Goal: Task Accomplishment & Management: Complete application form

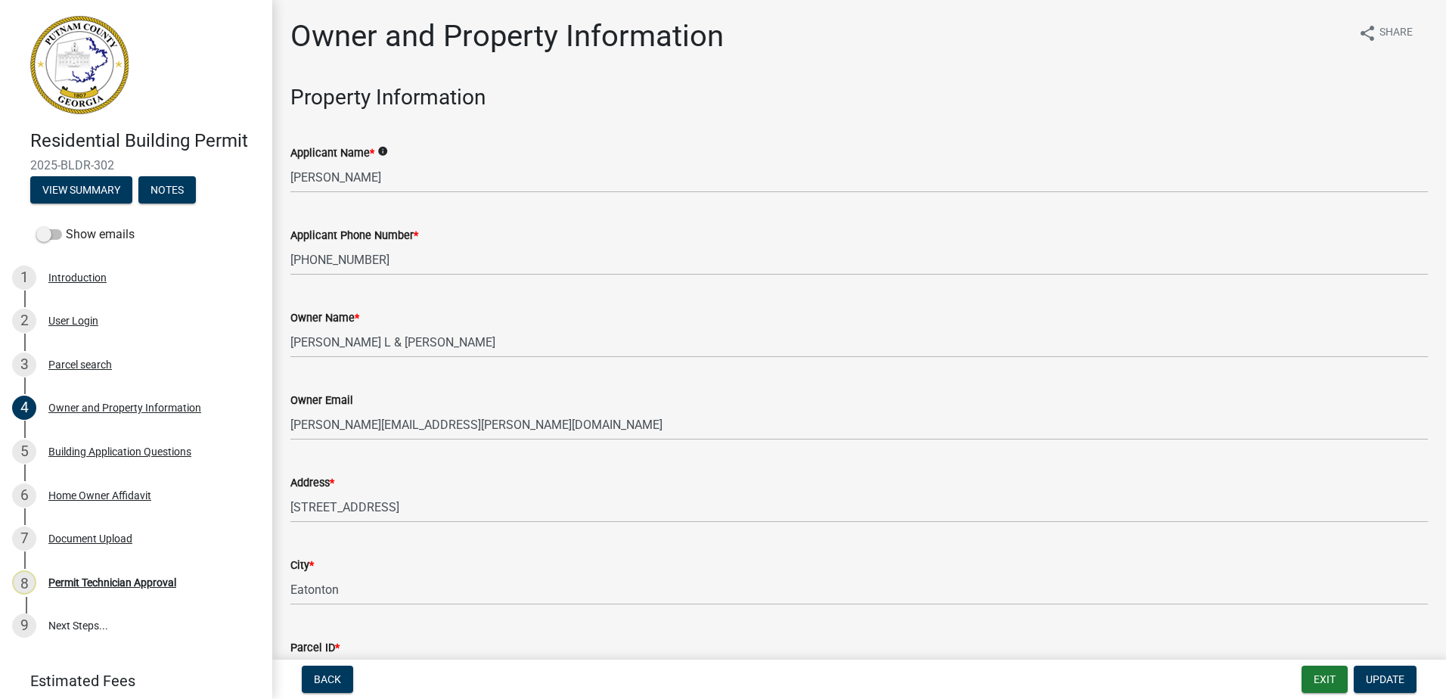
select select "34fe85c2-5f76-4343-b6bb-8ca387e0bed7"
select select "83394b22-4a11-496c-8e5c-75ade2e72faf"
select select "ece5c1a9-df30-4702-9587-5deee23533b7"
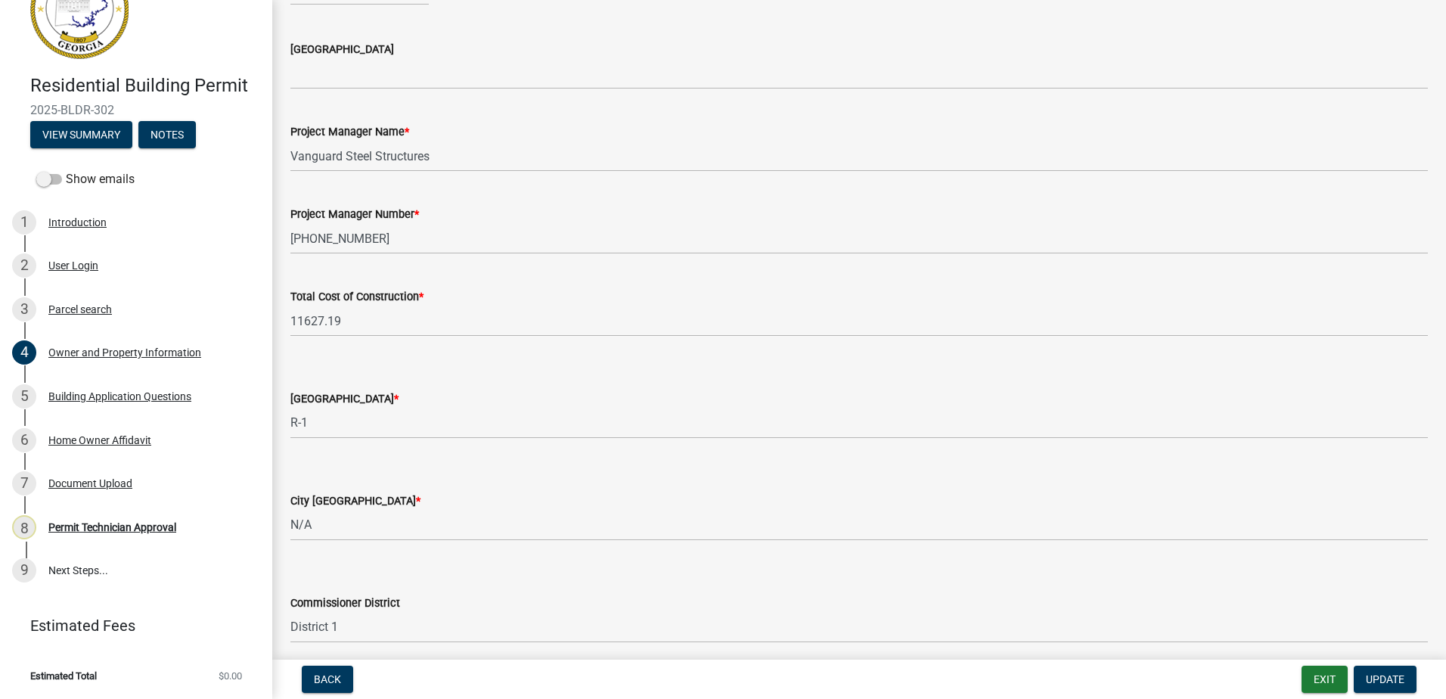
scroll to position [2269, 0]
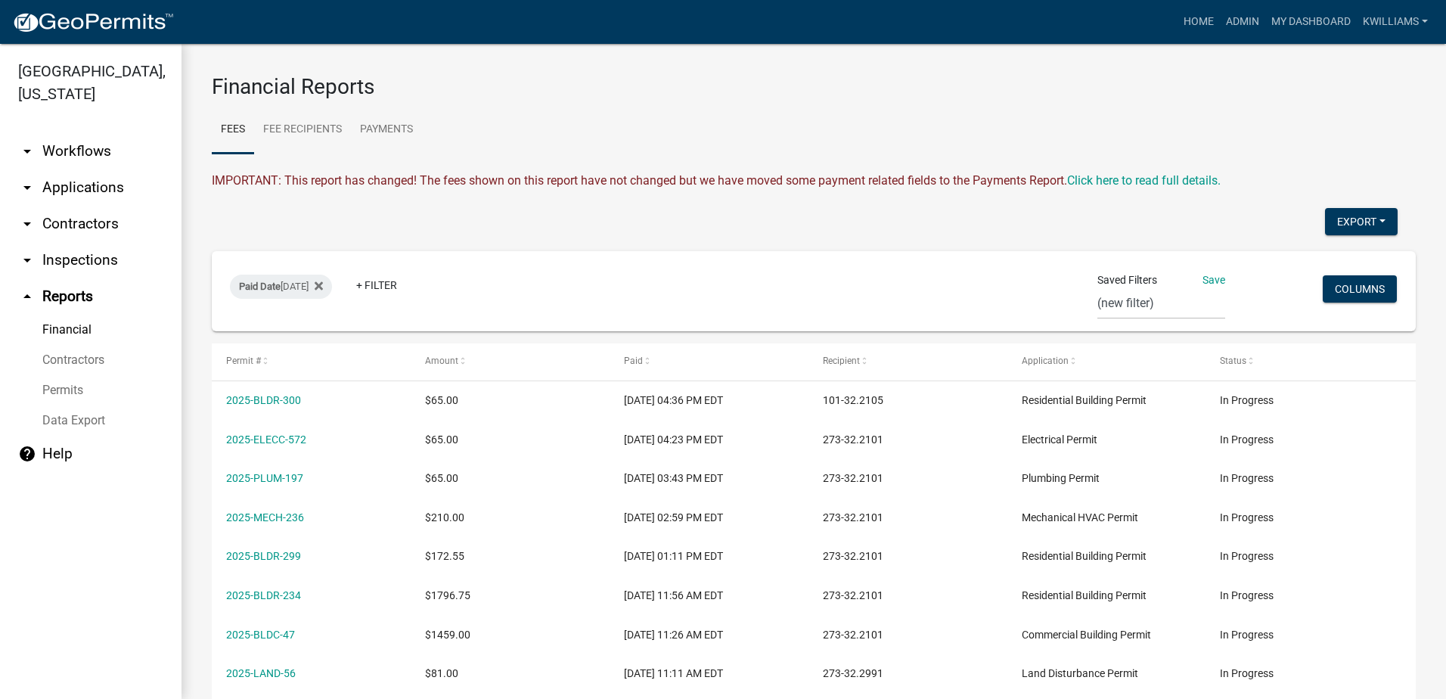
select select "0: null"
click at [77, 185] on link "arrow_drop_down Applications" at bounding box center [91, 187] width 182 height 36
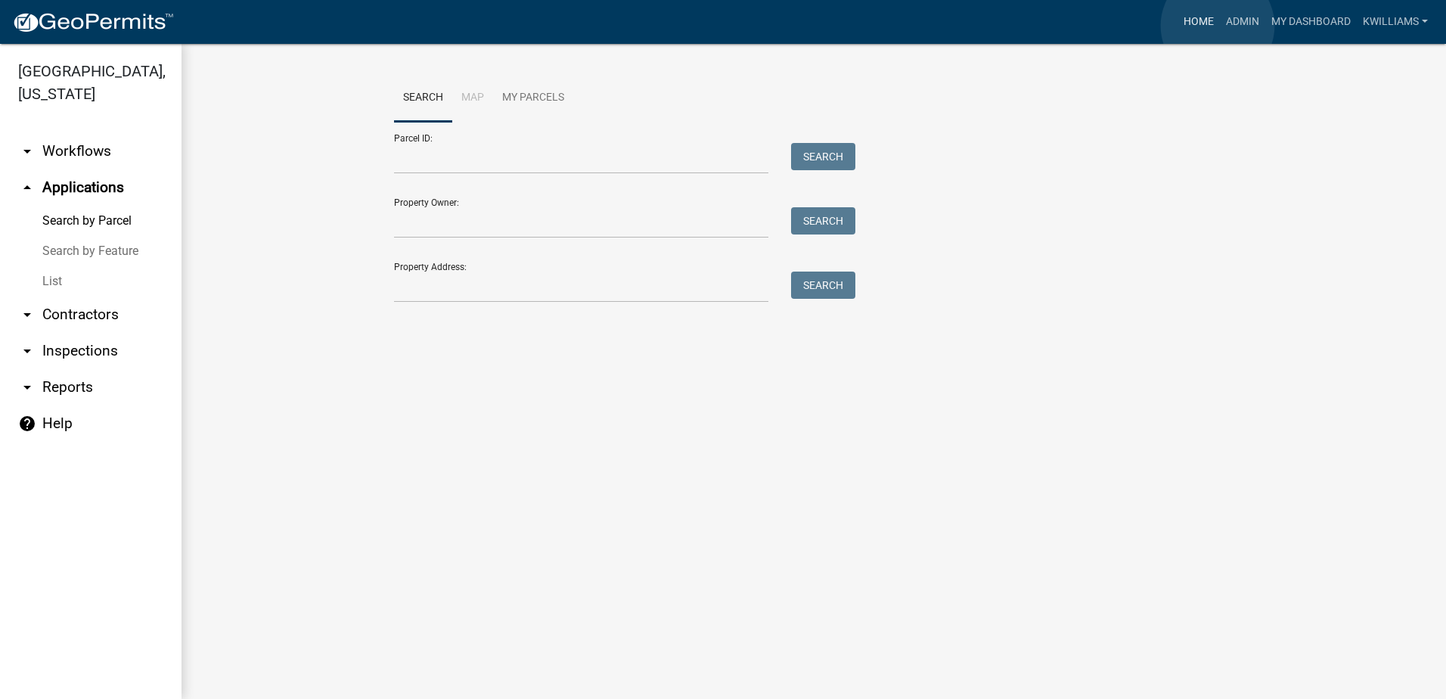
click at [1197, 12] on link "Home" at bounding box center [1199, 22] width 42 height 29
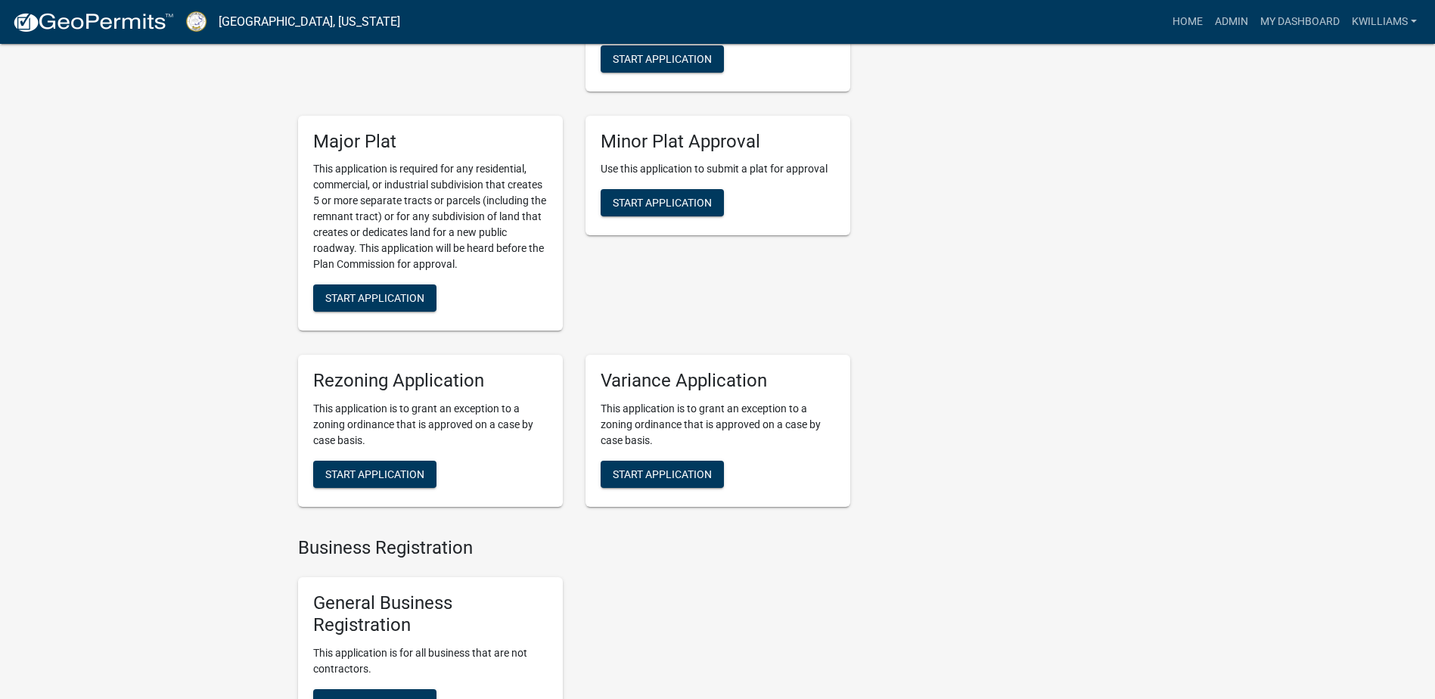
scroll to position [3328, 0]
click at [656, 193] on button "Start Application" at bounding box center [662, 201] width 123 height 27
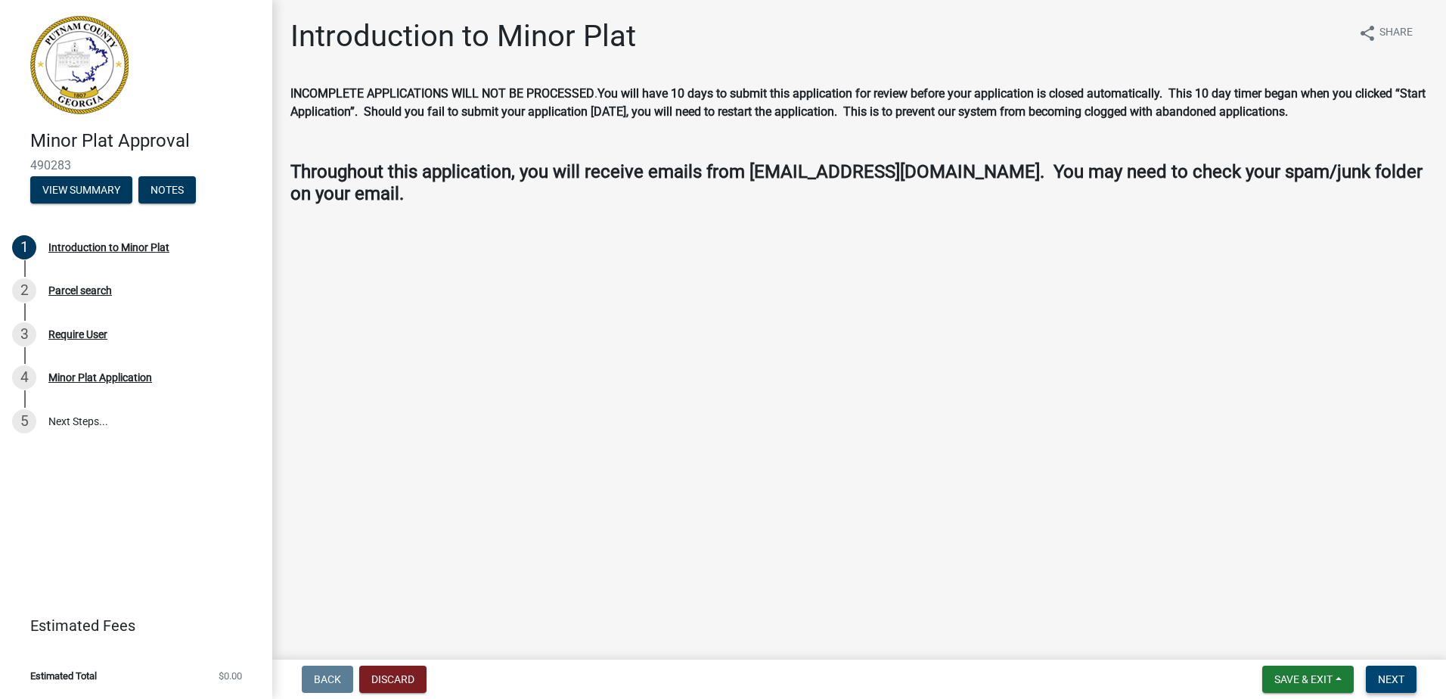
click at [1407, 676] on button "Next" at bounding box center [1391, 679] width 51 height 27
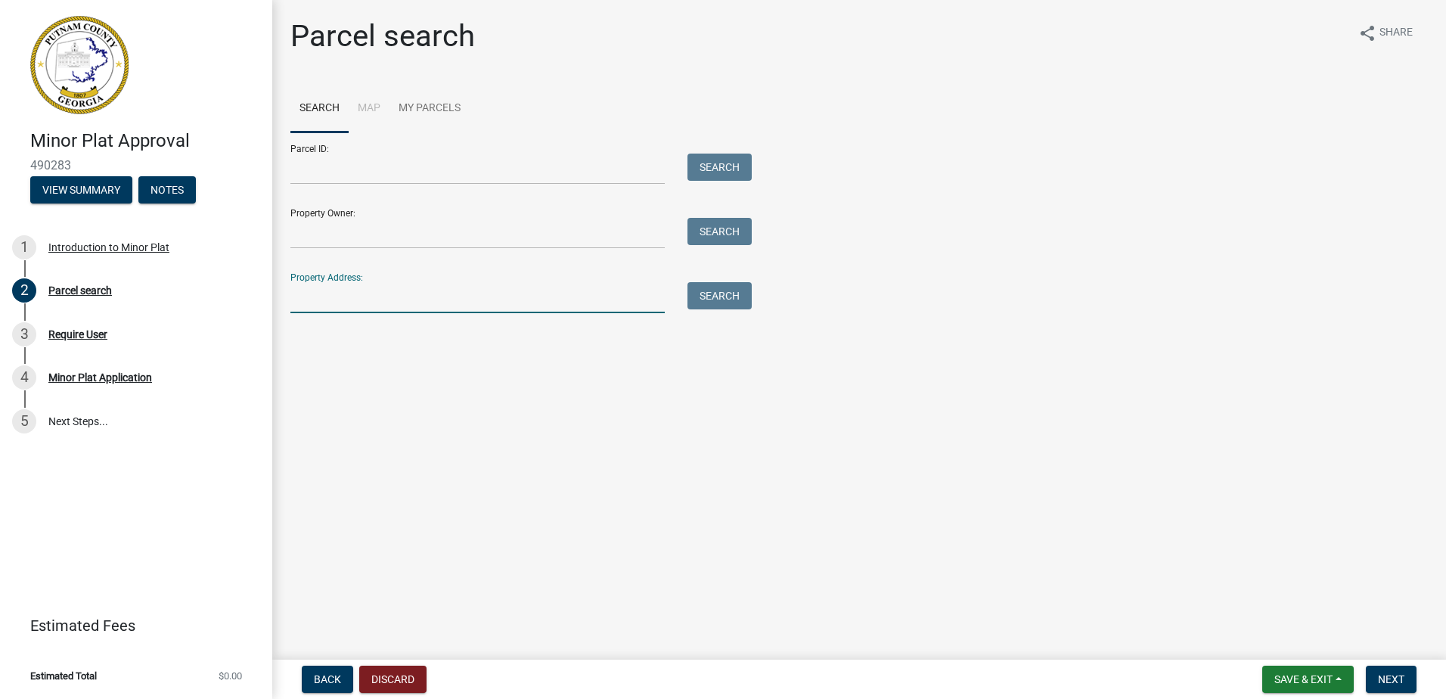
click at [342, 292] on input "Property Address:" at bounding box center [477, 297] width 374 height 31
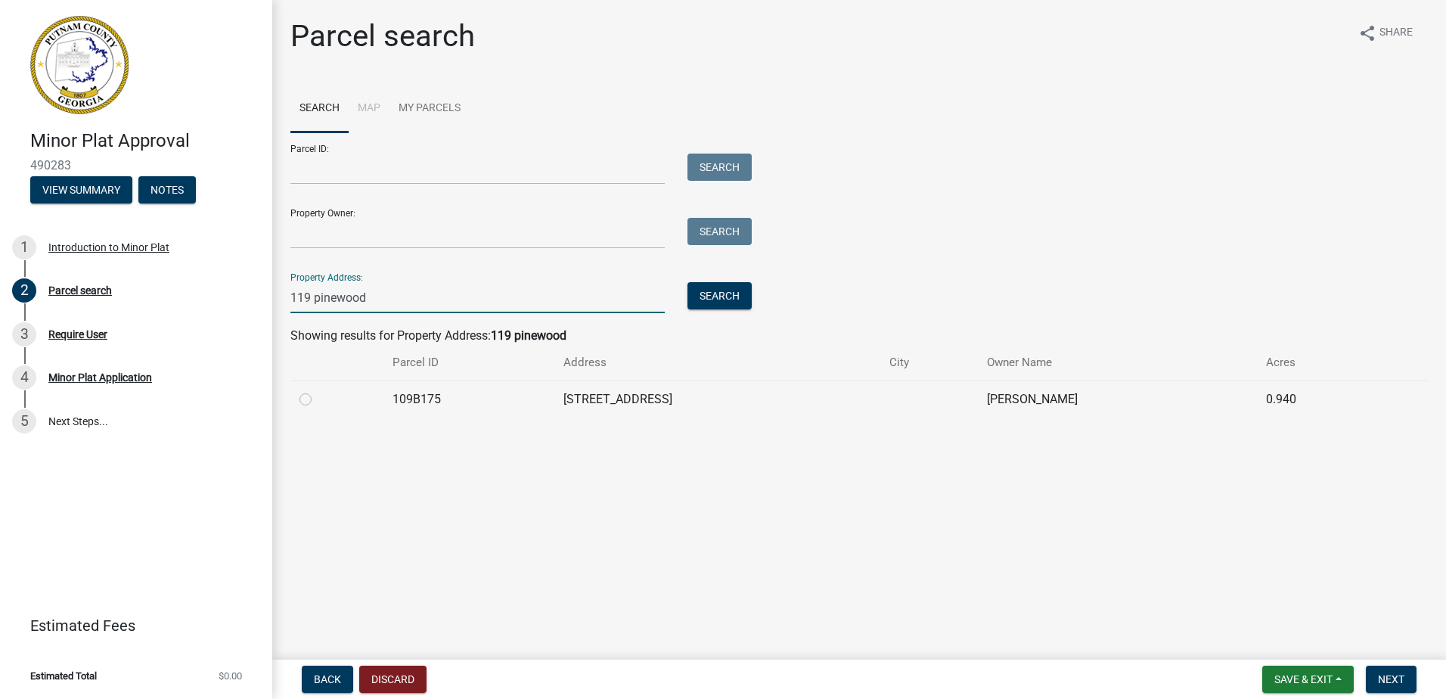
type input "119 pinewood"
click at [308, 406] on div at bounding box center [337, 399] width 75 height 18
click at [318, 390] on label at bounding box center [318, 390] width 0 height 0
click at [318, 398] on input "radio" at bounding box center [323, 395] width 10 height 10
radio input "true"
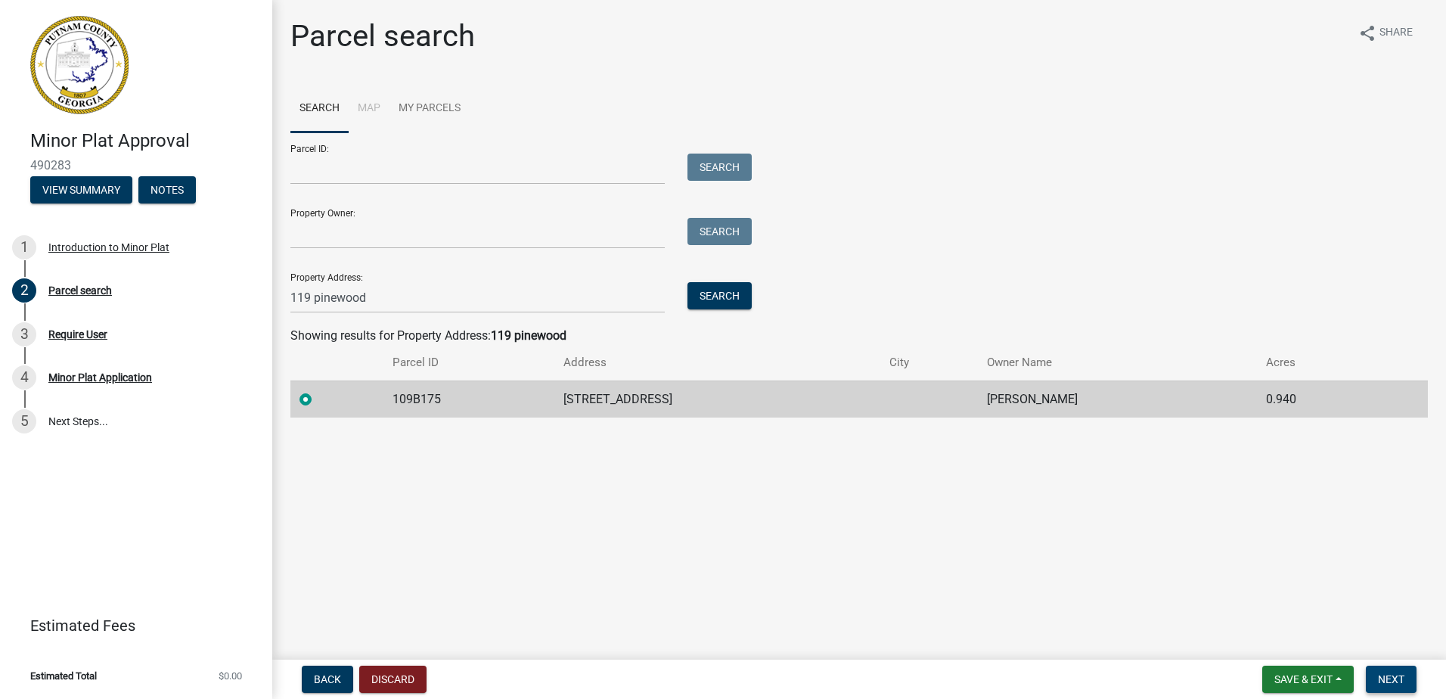
click at [1387, 671] on button "Next" at bounding box center [1391, 679] width 51 height 27
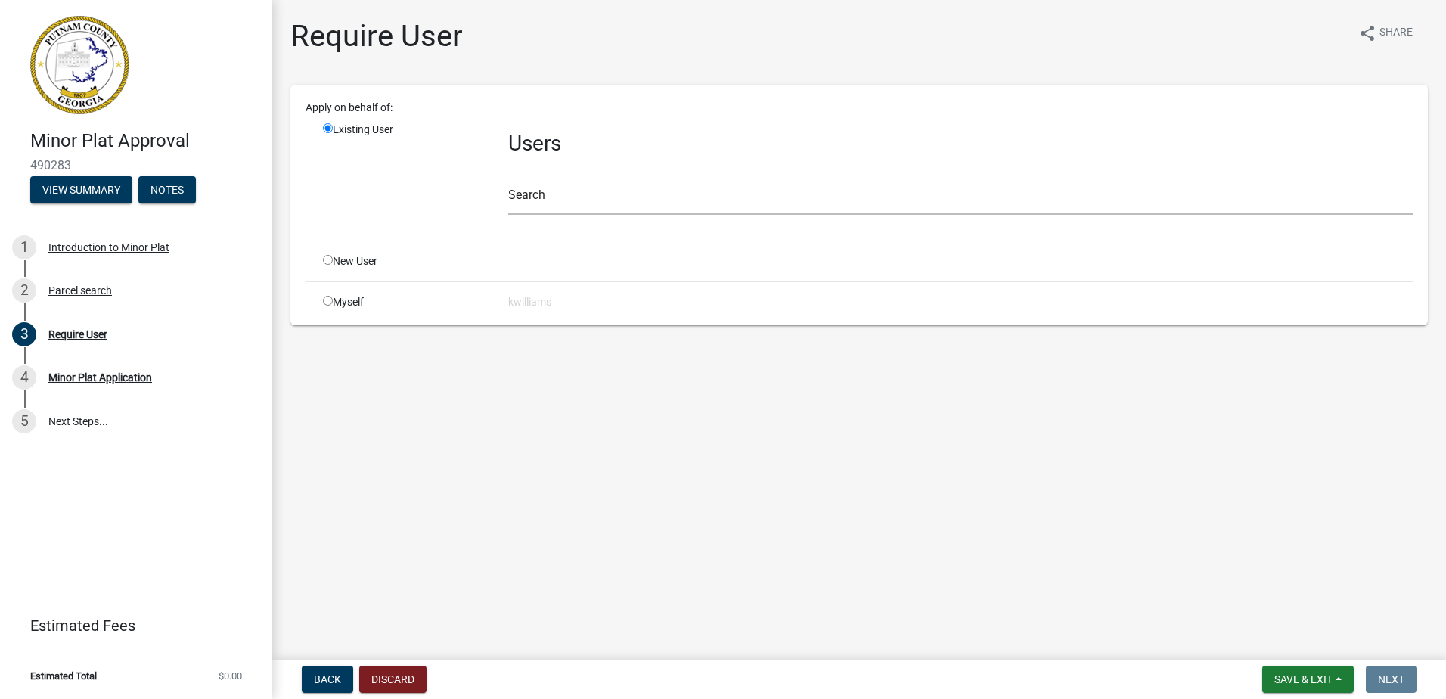
click at [318, 257] on div "New User" at bounding box center [404, 261] width 185 height 16
click at [321, 256] on div "New User" at bounding box center [404, 261] width 185 height 16
click at [329, 262] on input "radio" at bounding box center [328, 260] width 10 height 10
radio input "true"
radio input "false"
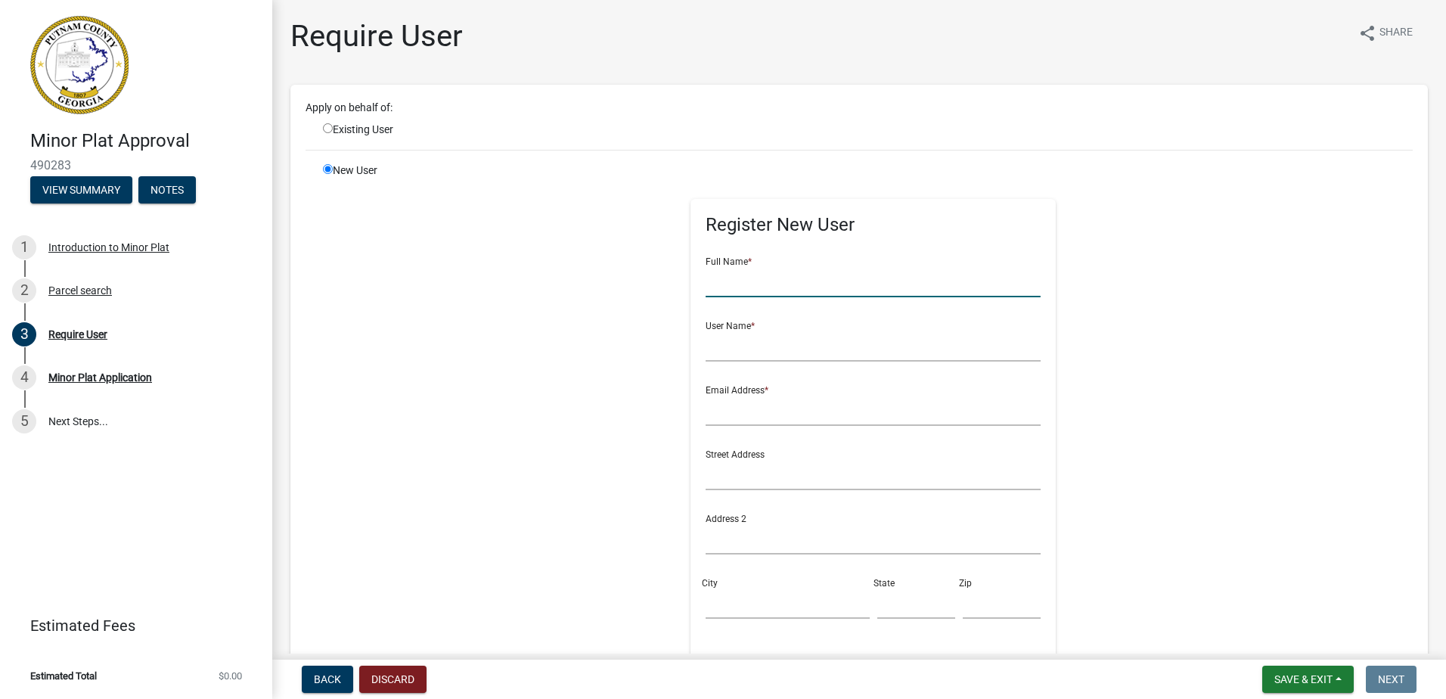
click at [775, 279] on input "text" at bounding box center [873, 281] width 335 height 31
type input "J"
type input "Bob Baldwin"
type input "bbaldwin"
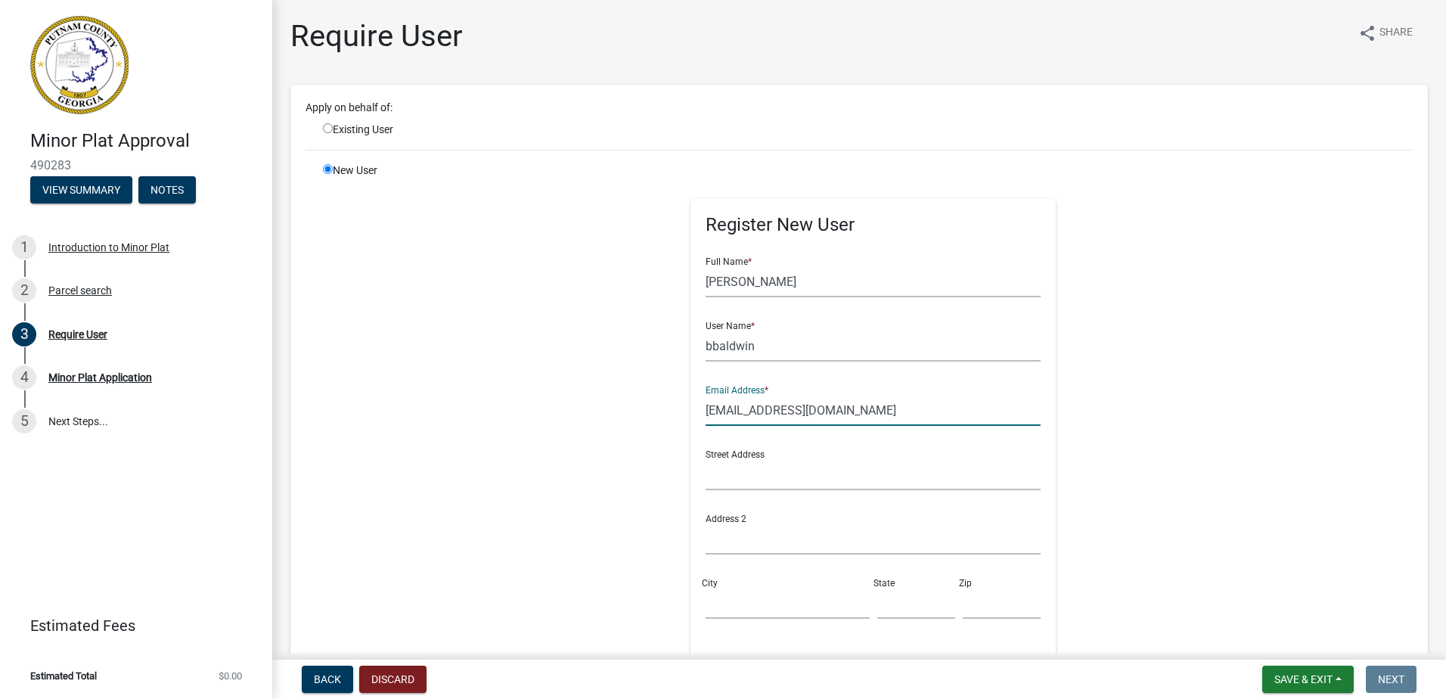
type input "baldwinpe@gmail.com"
click at [706, 461] on input "text" at bounding box center [873, 474] width 335 height 31
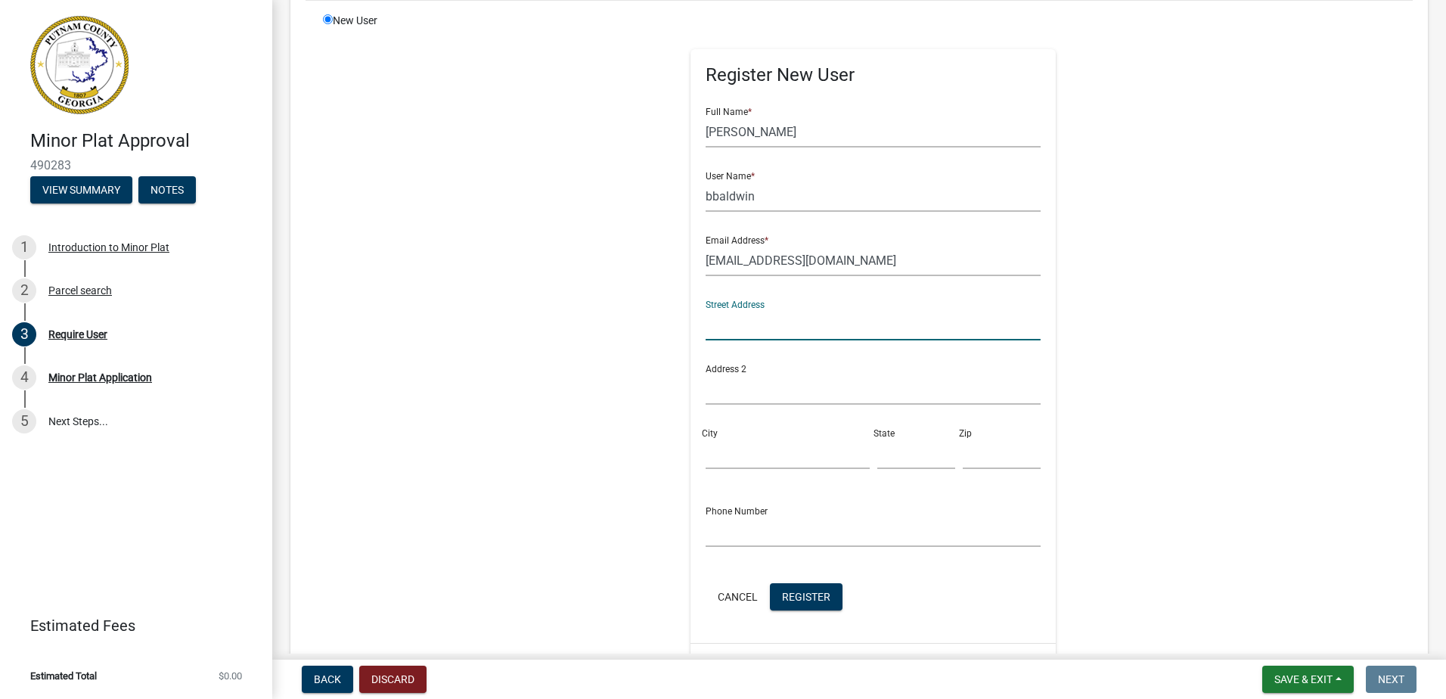
scroll to position [151, 0]
type input "Po Box 641"
click at [749, 466] on input "City" at bounding box center [787, 451] width 163 height 31
type input "Madison"
type input "GA"
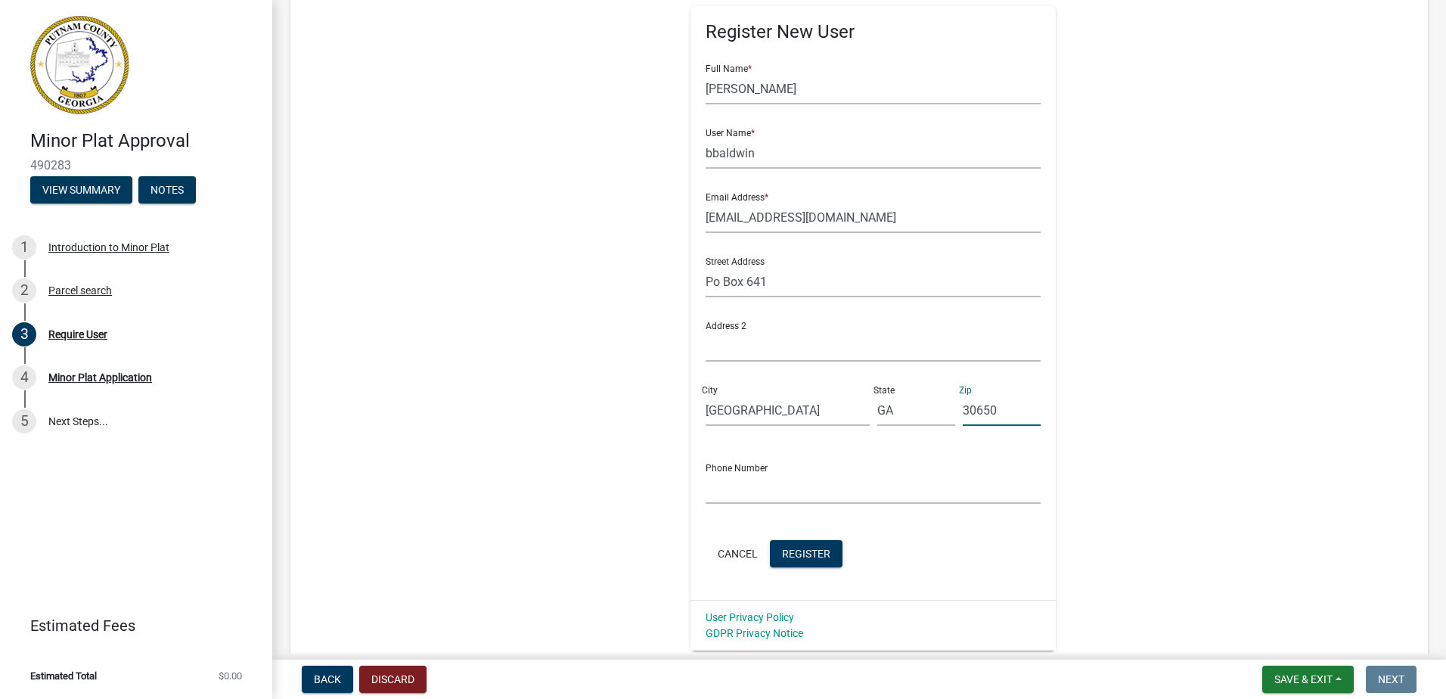
scroll to position [227, 0]
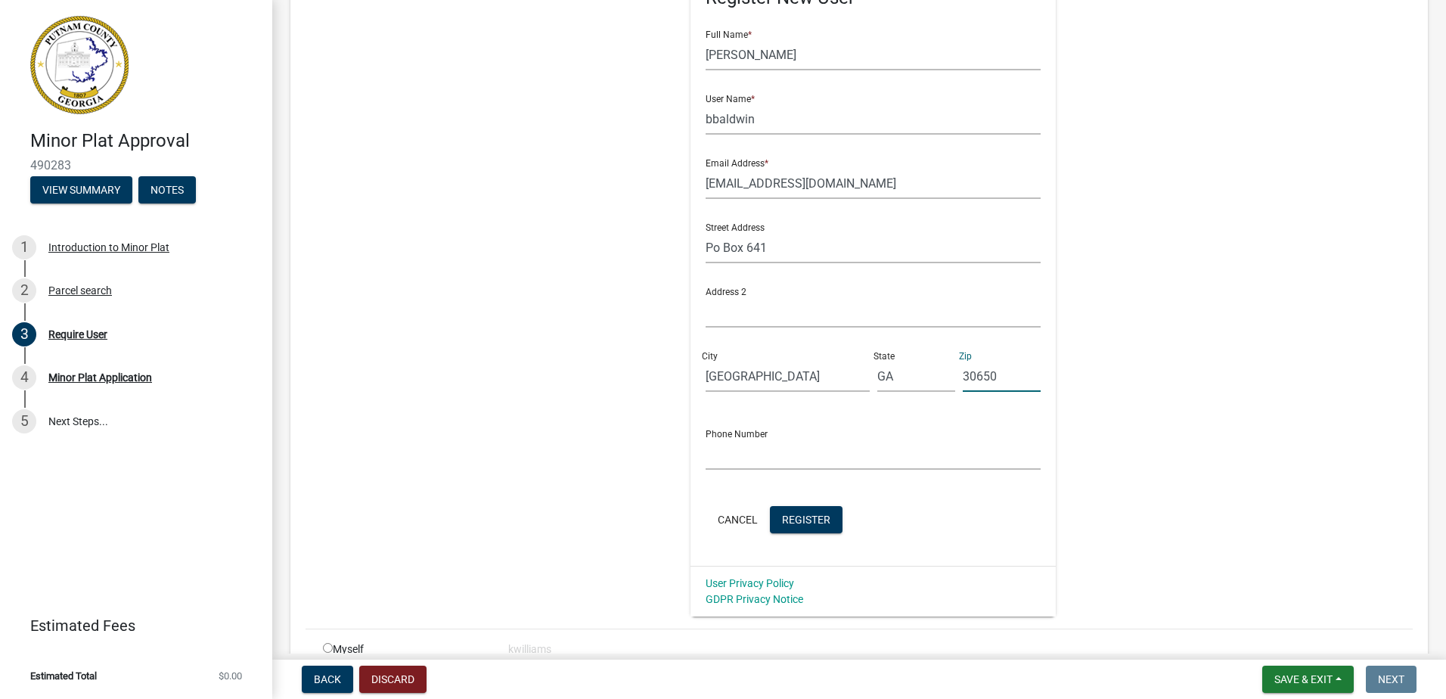
type input "30650"
click at [750, 461] on input "text" at bounding box center [873, 454] width 335 height 31
type input "706-342-2450"
click at [800, 517] on span "Register" at bounding box center [806, 519] width 48 height 12
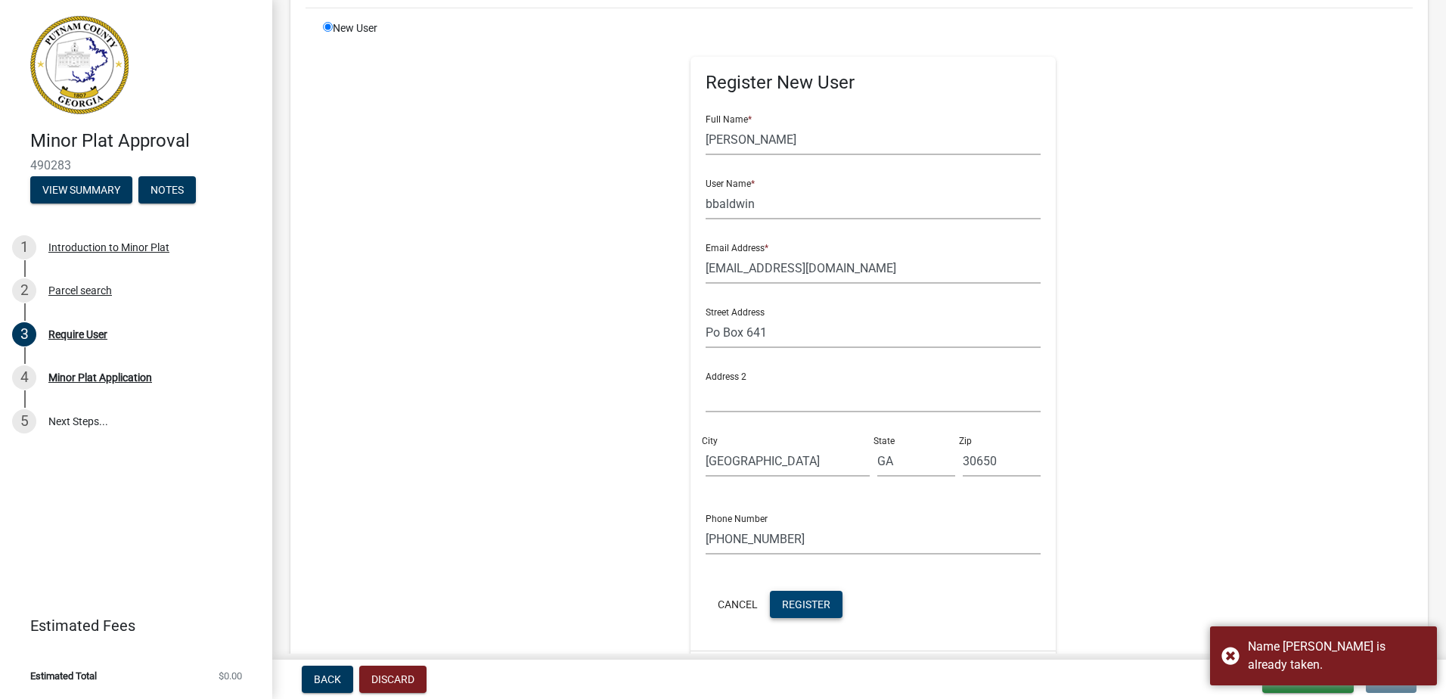
scroll to position [0, 0]
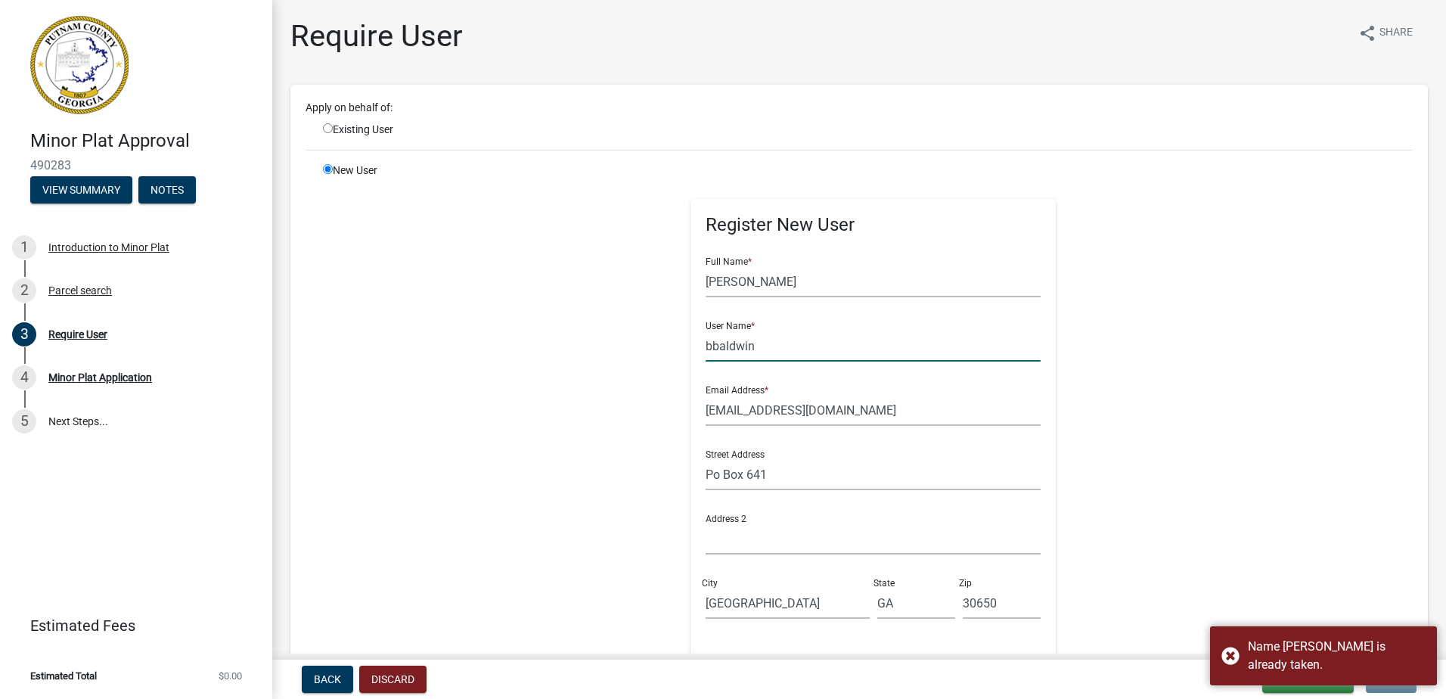
drag, startPoint x: 761, startPoint y: 344, endPoint x: 754, endPoint y: 336, distance: 10.8
click at [756, 342] on input "bbaldwin" at bounding box center [873, 346] width 335 height 31
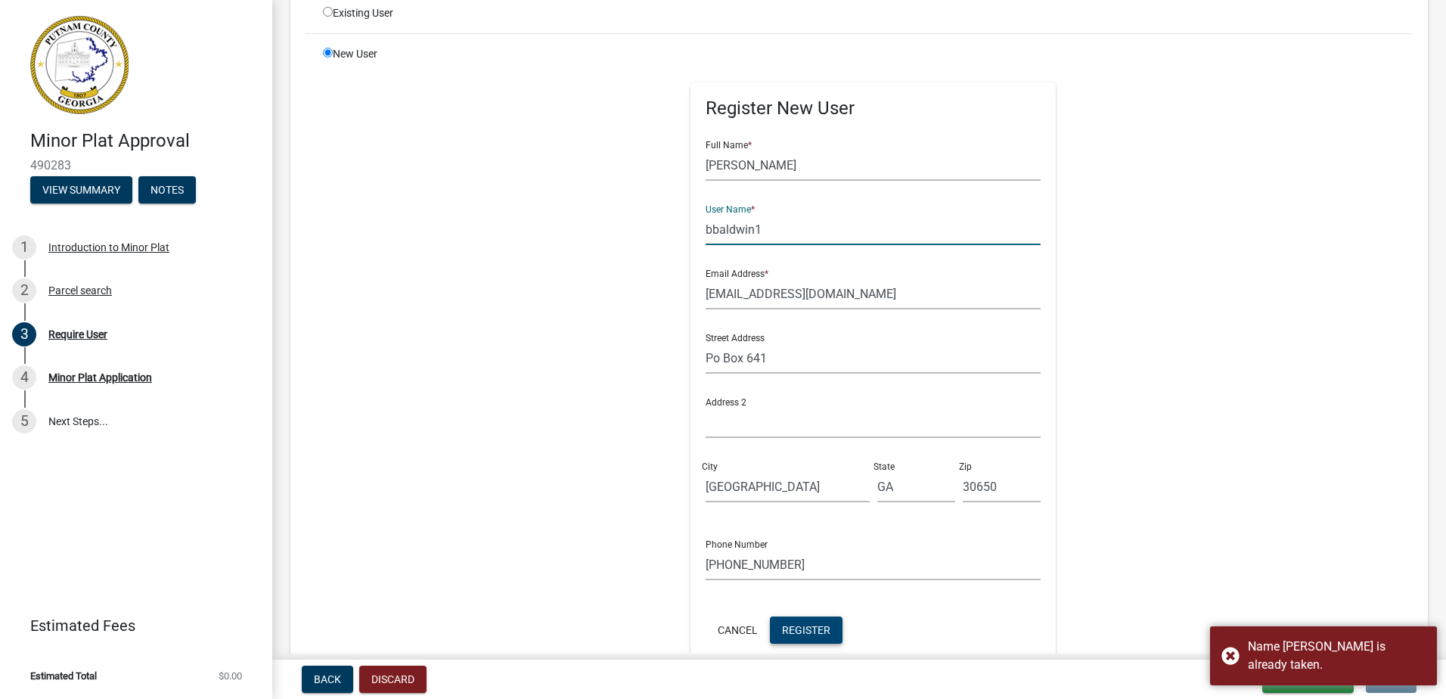
scroll to position [305, 0]
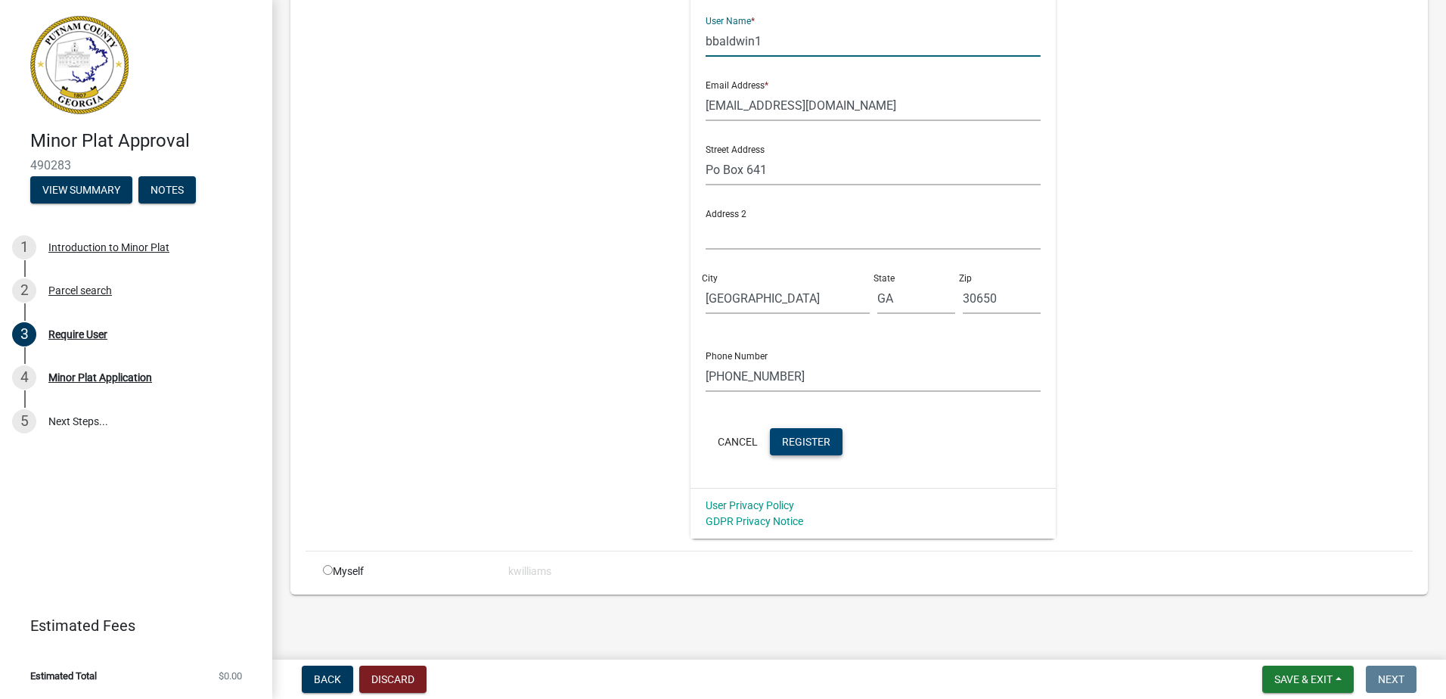
type input "bbaldwin1"
click at [797, 454] on button "Register" at bounding box center [806, 441] width 73 height 27
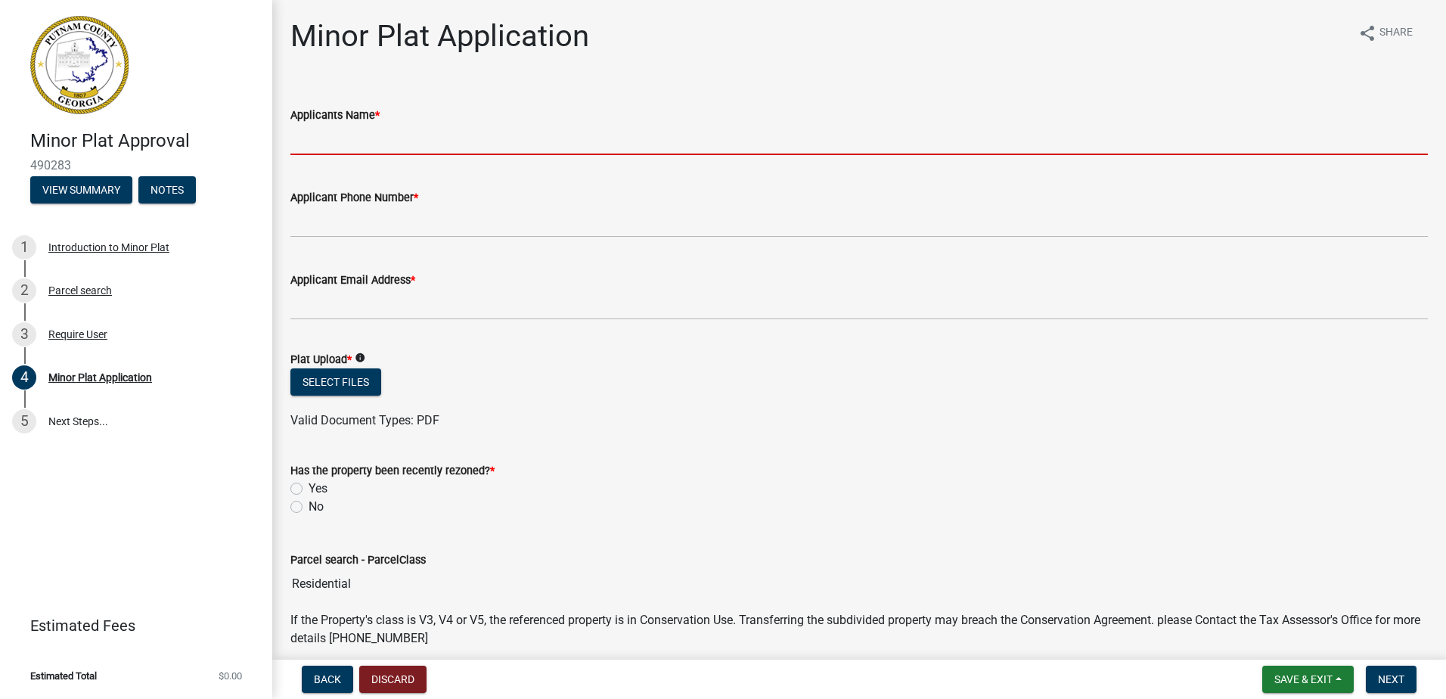
drag, startPoint x: 334, startPoint y: 142, endPoint x: 321, endPoint y: 149, distance: 15.2
click at [321, 149] on input "Applicants Name *" at bounding box center [859, 139] width 1138 height 31
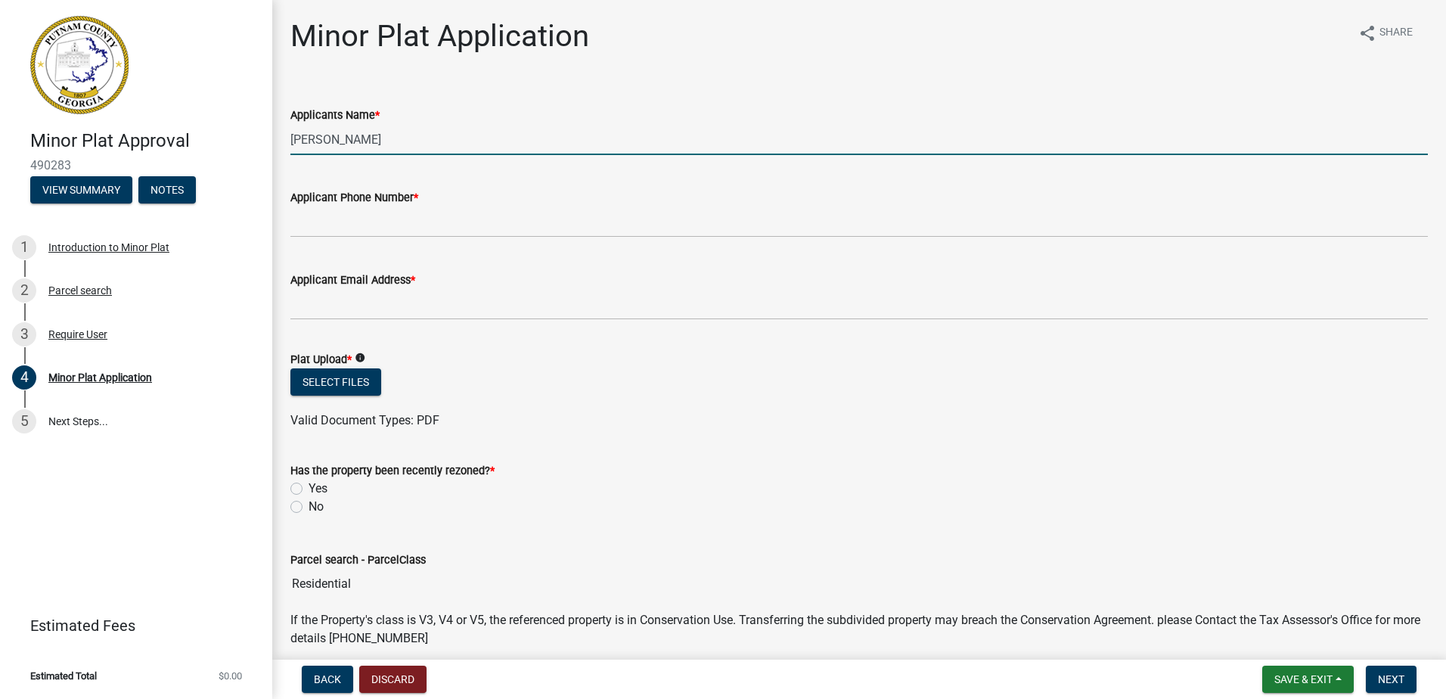
type input "Joe Walton"
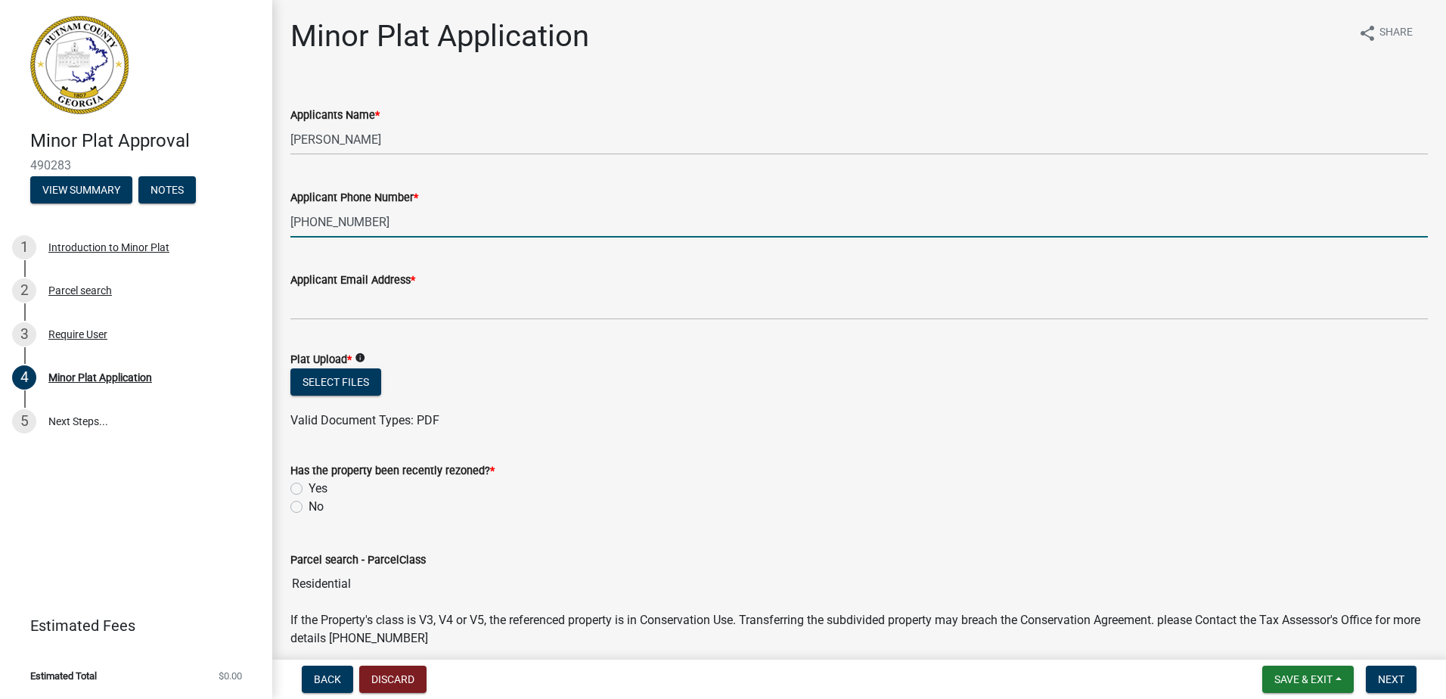
type input "706-342-2450"
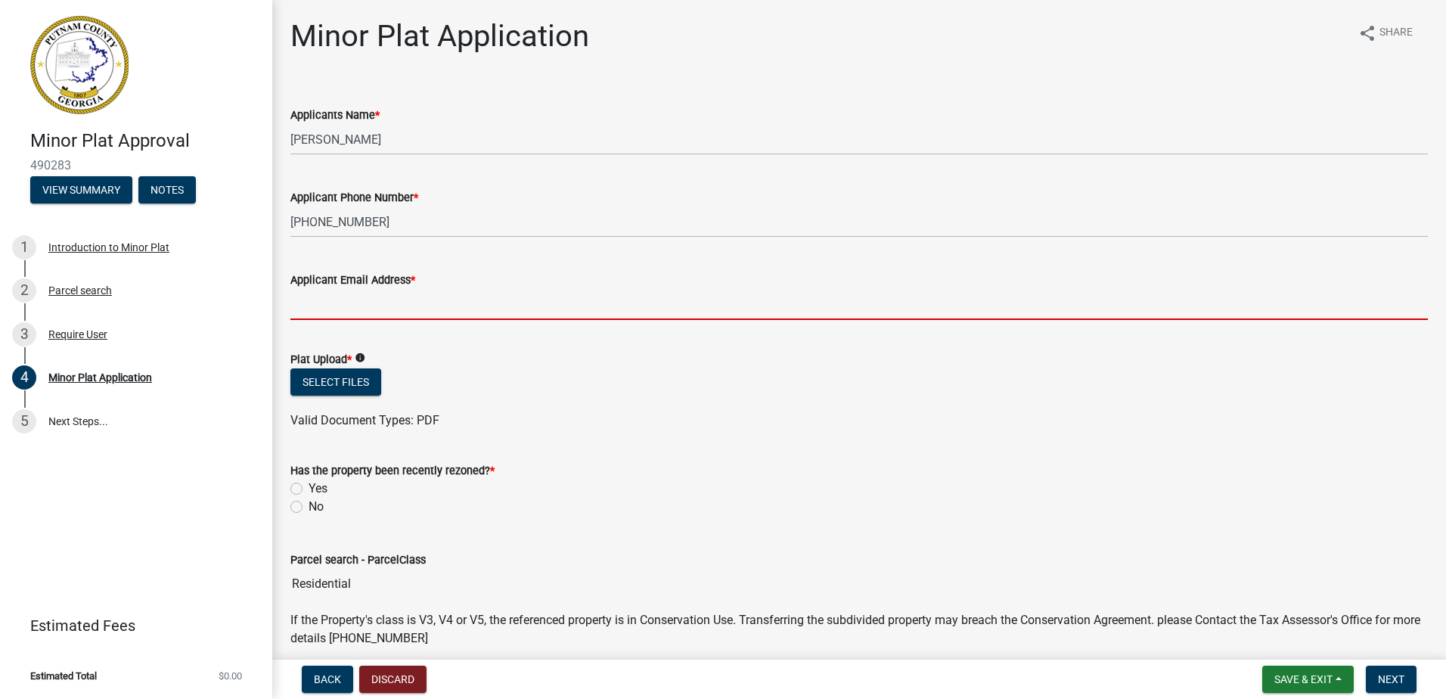
drag, startPoint x: 338, startPoint y: 310, endPoint x: 343, endPoint y: 300, distance: 10.8
click at [343, 300] on input "Applicant Email Address *" at bounding box center [859, 304] width 1138 height 31
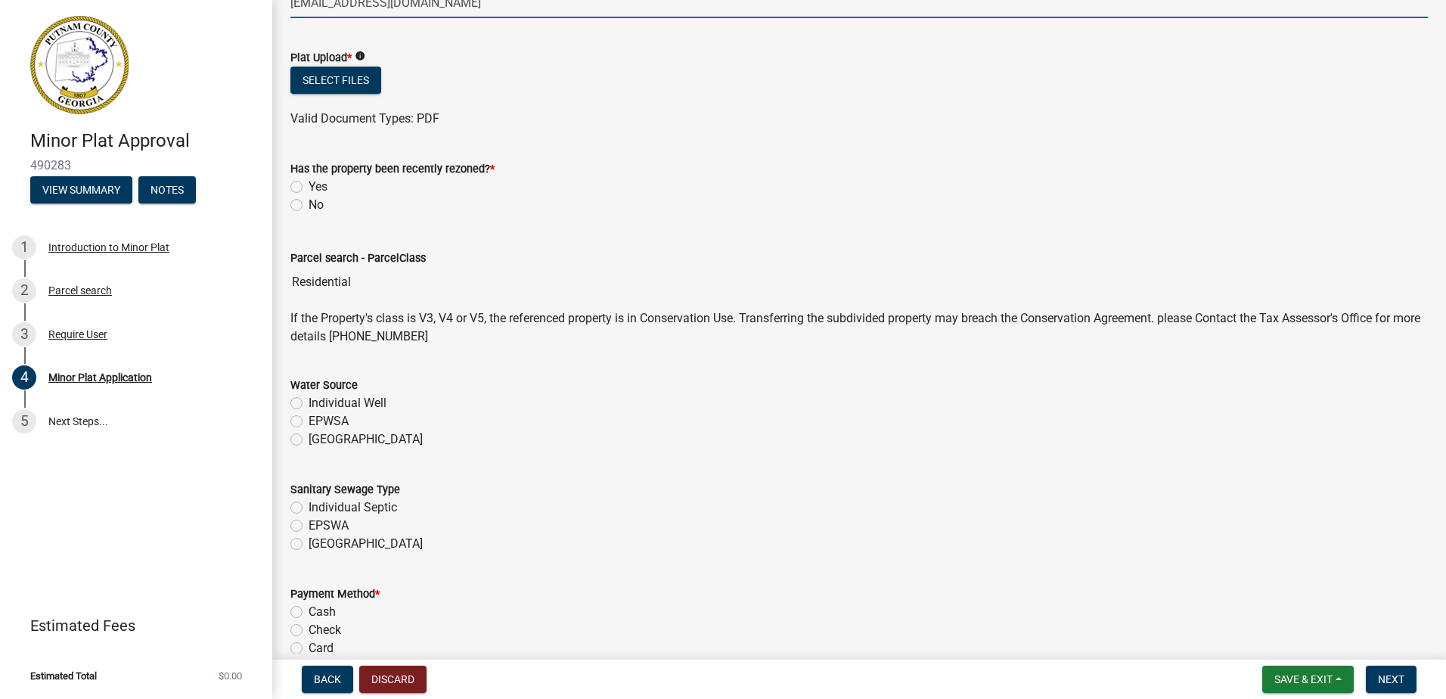
scroll to position [303, 0]
type input "bbaldwinpe@gmail.com"
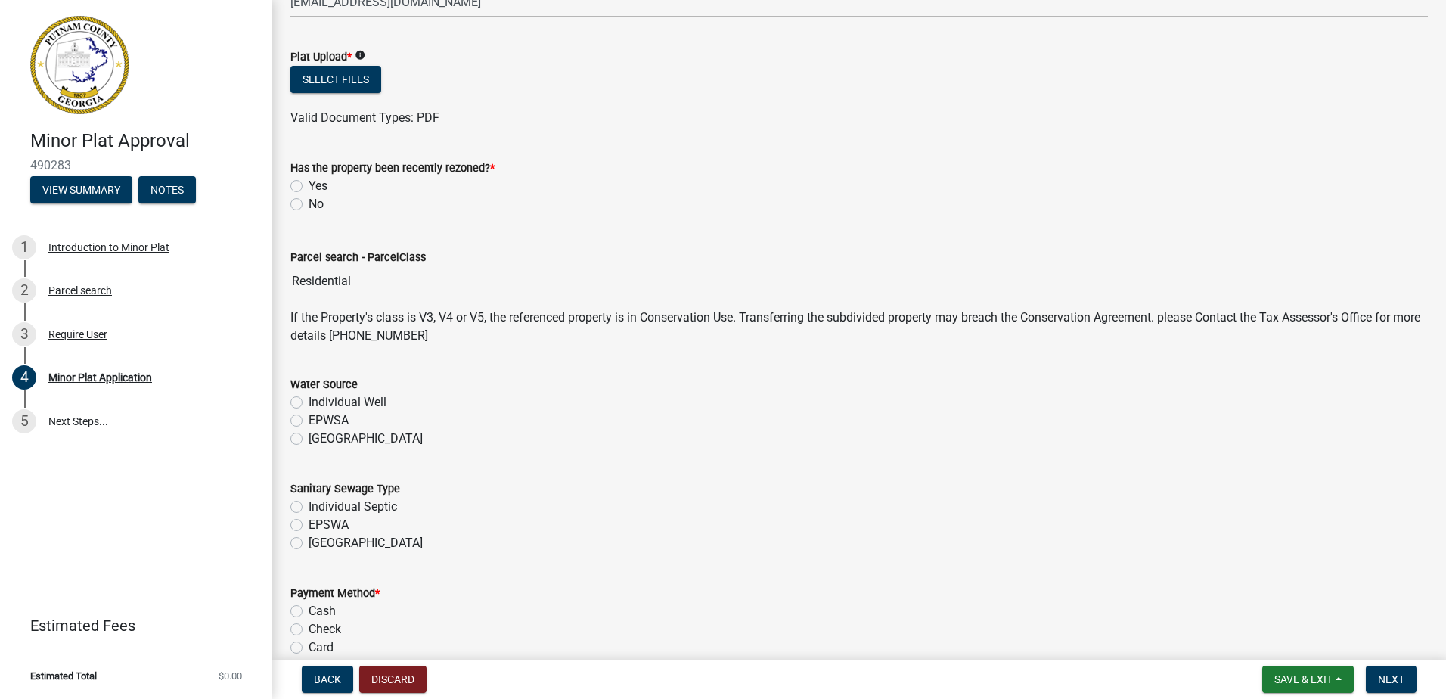
click at [309, 210] on label "No" at bounding box center [316, 204] width 15 height 18
click at [309, 205] on input "No" at bounding box center [314, 200] width 10 height 10
radio input "true"
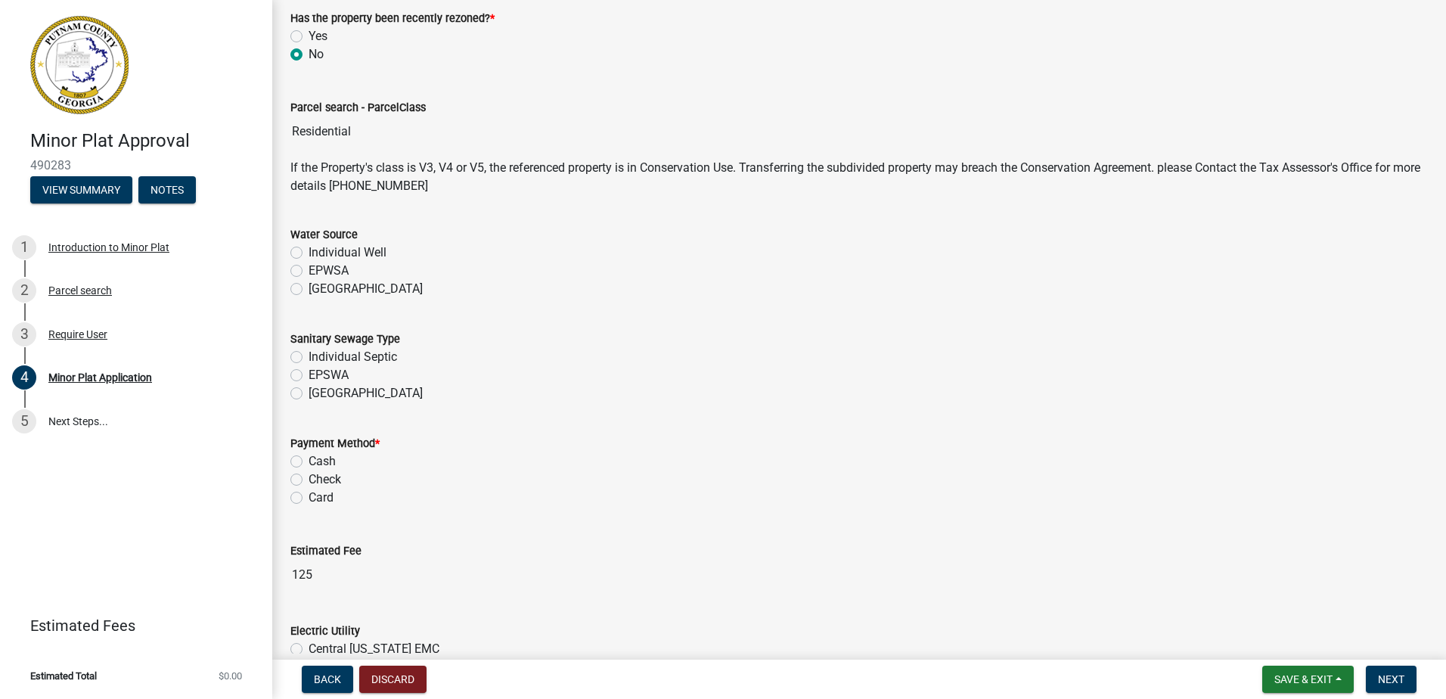
scroll to position [454, 0]
click at [309, 248] on label "Individual Well" at bounding box center [348, 251] width 78 height 18
click at [309, 248] on input "Individual Well" at bounding box center [314, 247] width 10 height 10
radio input "true"
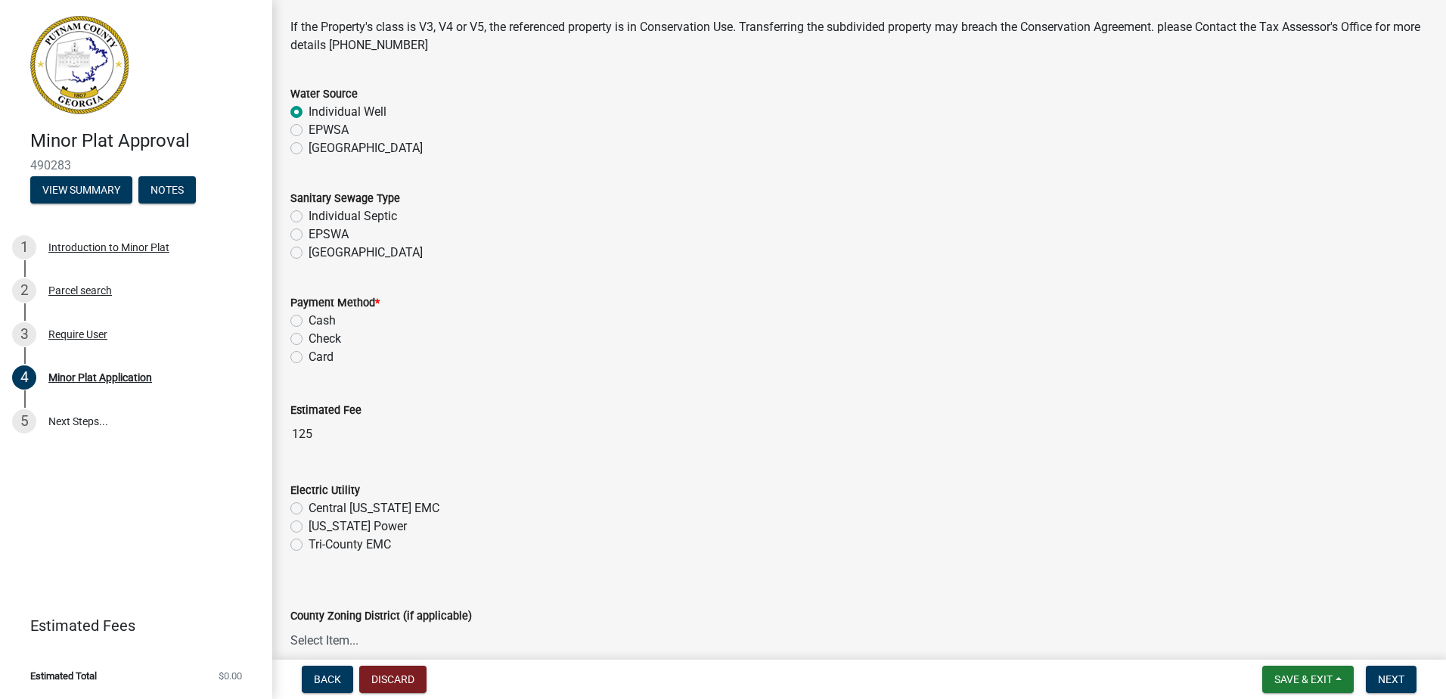
scroll to position [605, 0]
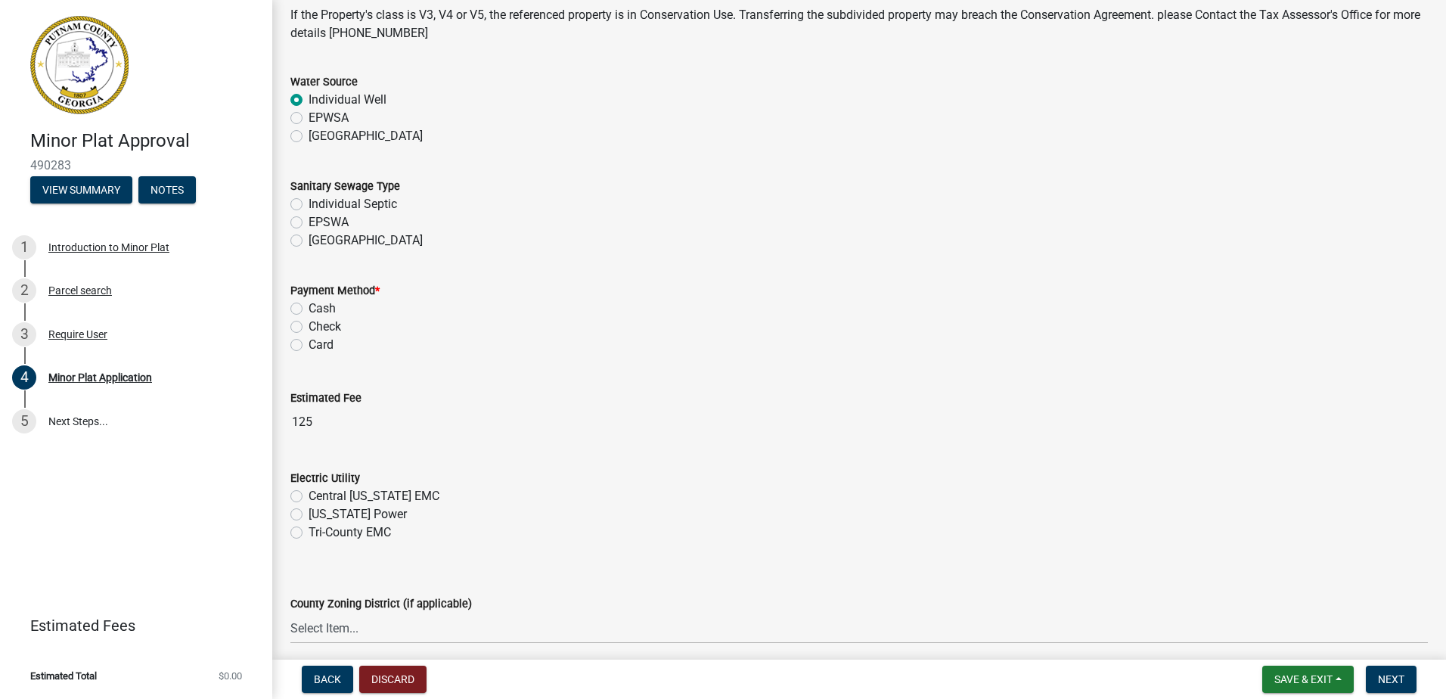
click at [309, 203] on label "Individual Septic" at bounding box center [353, 204] width 89 height 18
click at [309, 203] on input "Individual Septic" at bounding box center [314, 200] width 10 height 10
radio input "true"
click at [303, 126] on div "EPWSA" at bounding box center [859, 118] width 1138 height 18
drag, startPoint x: 303, startPoint y: 126, endPoint x: 296, endPoint y: 120, distance: 9.7
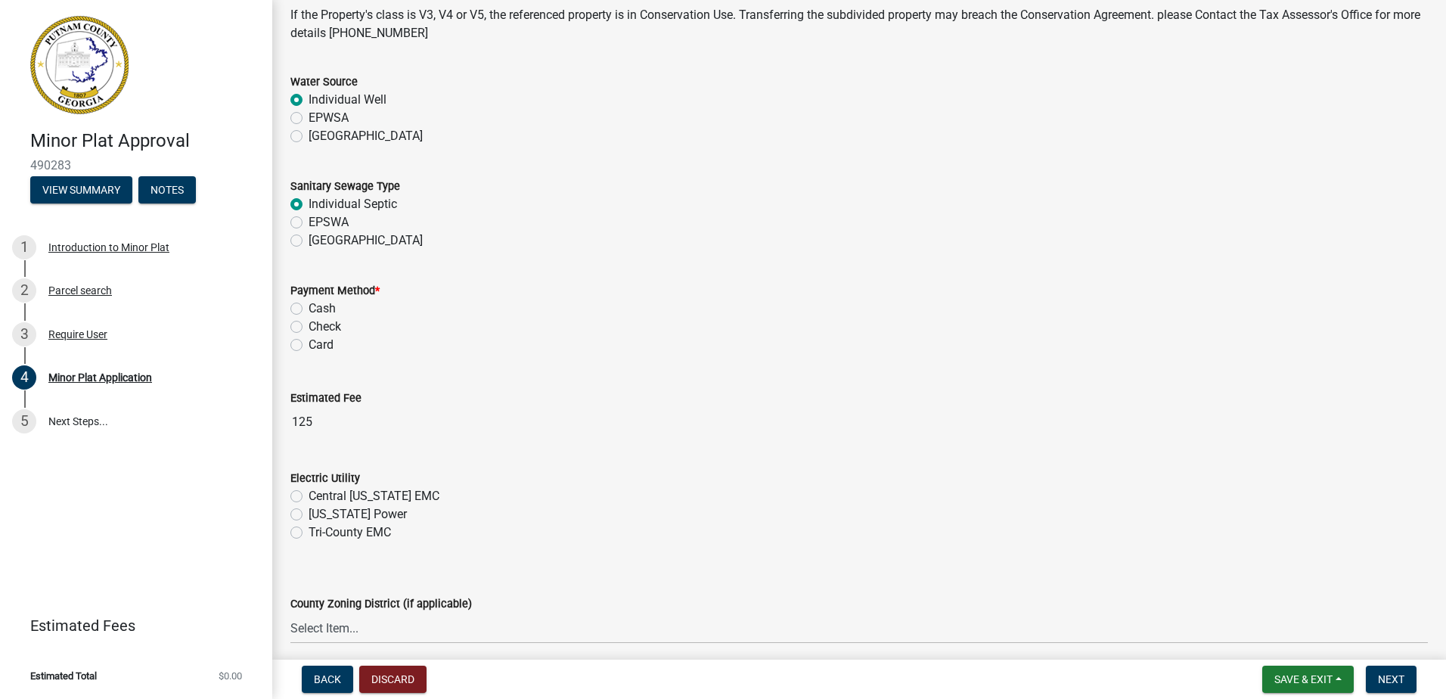
click at [309, 120] on label "EPWSA" at bounding box center [329, 118] width 40 height 18
click at [309, 119] on input "EPWSA" at bounding box center [314, 114] width 10 height 10
radio input "true"
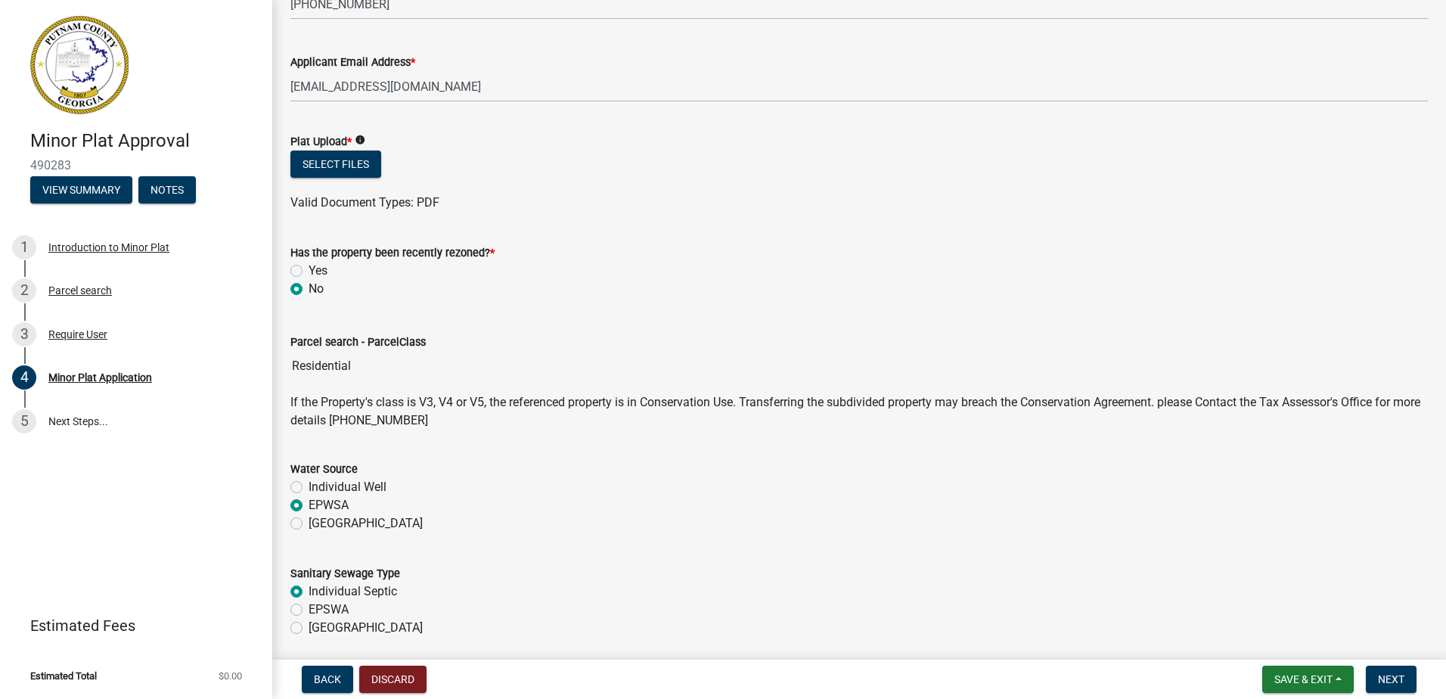
scroll to position [0, 0]
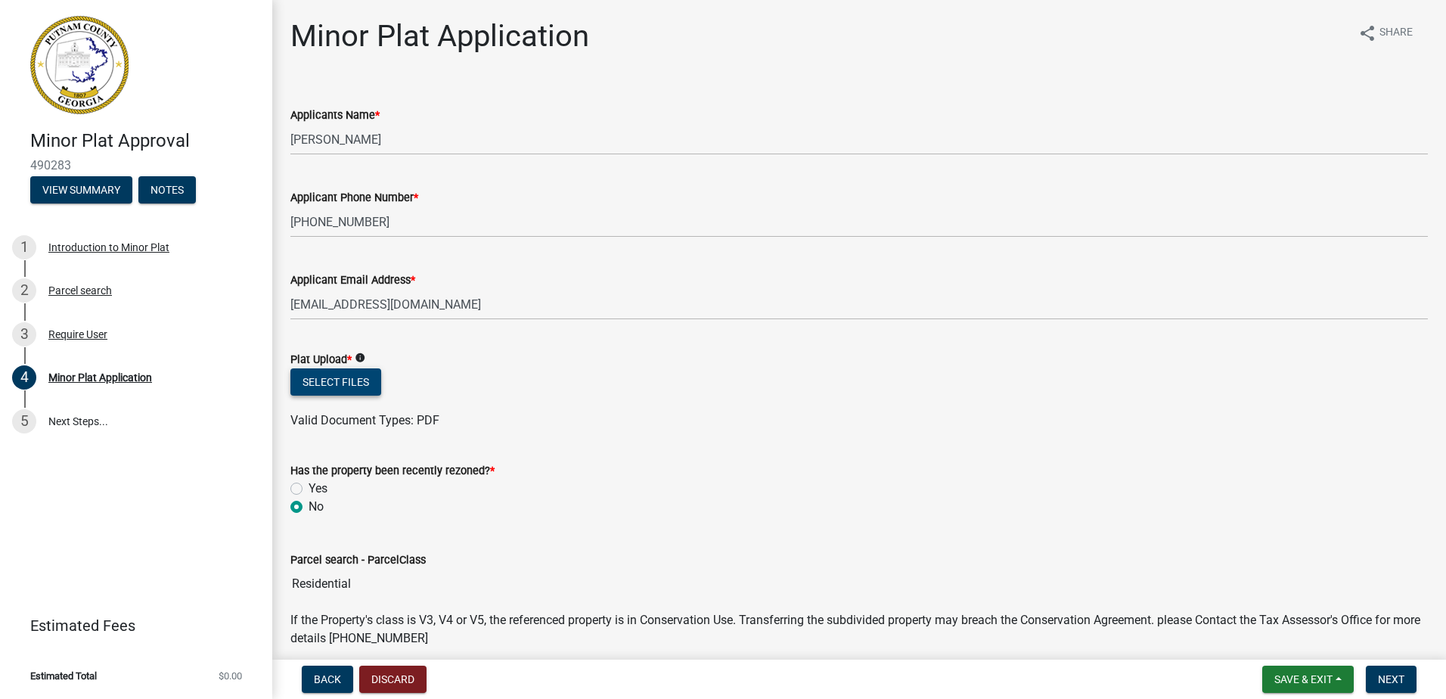
click at [348, 380] on button "Select files" at bounding box center [335, 381] width 91 height 27
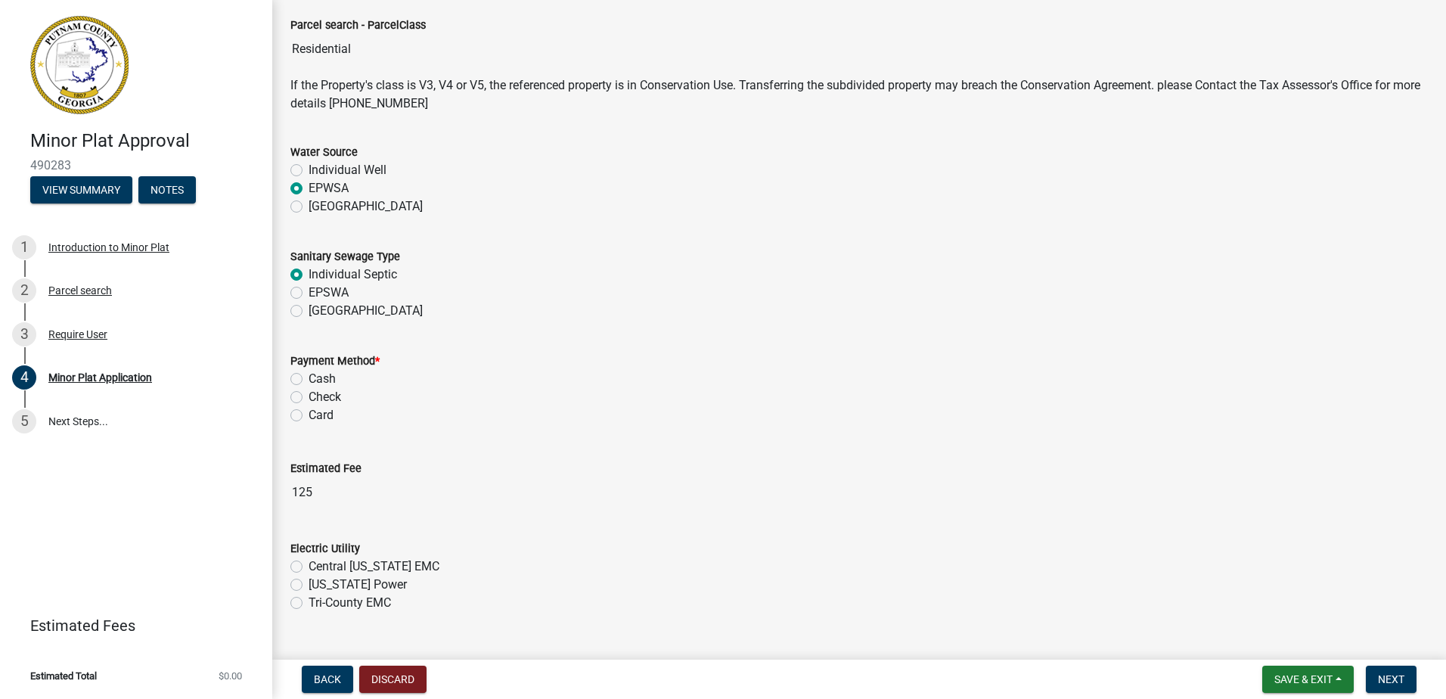
scroll to position [605, 0]
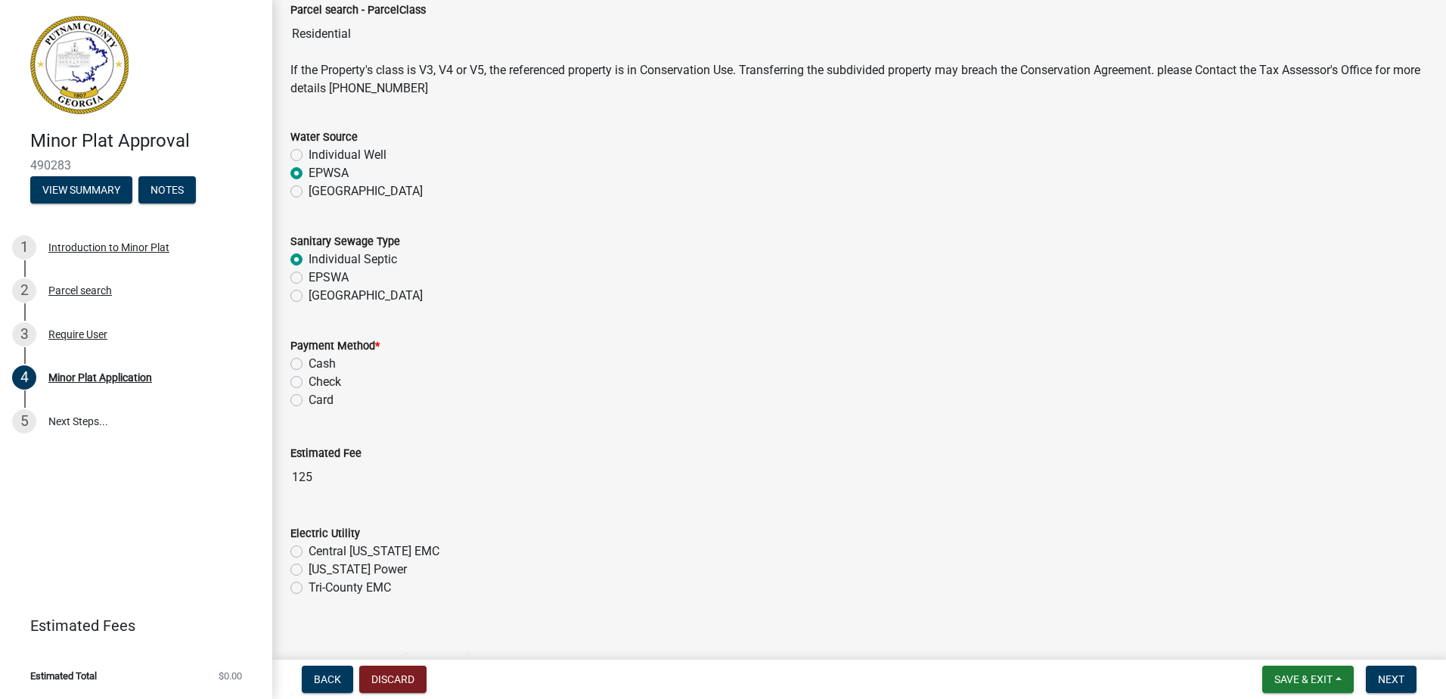
click at [309, 399] on label "Card" at bounding box center [321, 400] width 25 height 18
click at [309, 399] on input "Card" at bounding box center [314, 396] width 10 height 10
radio input "true"
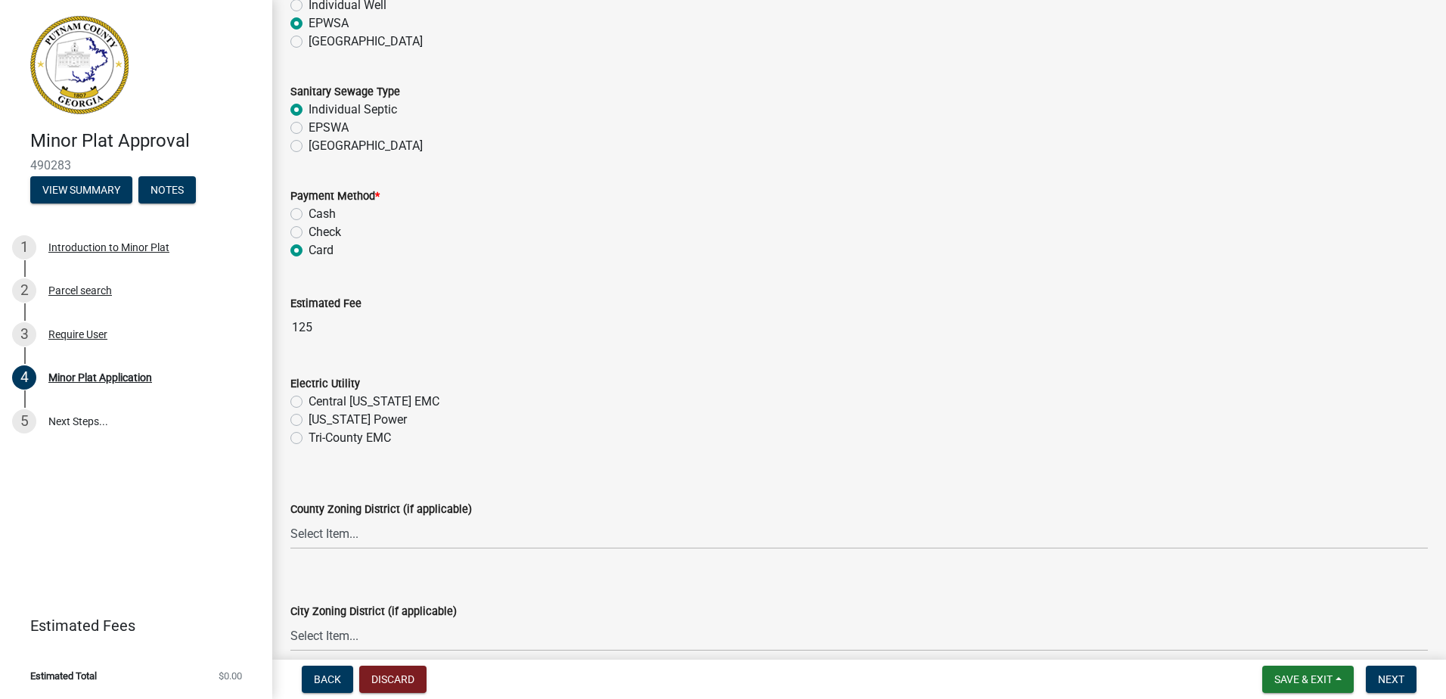
scroll to position [908, 0]
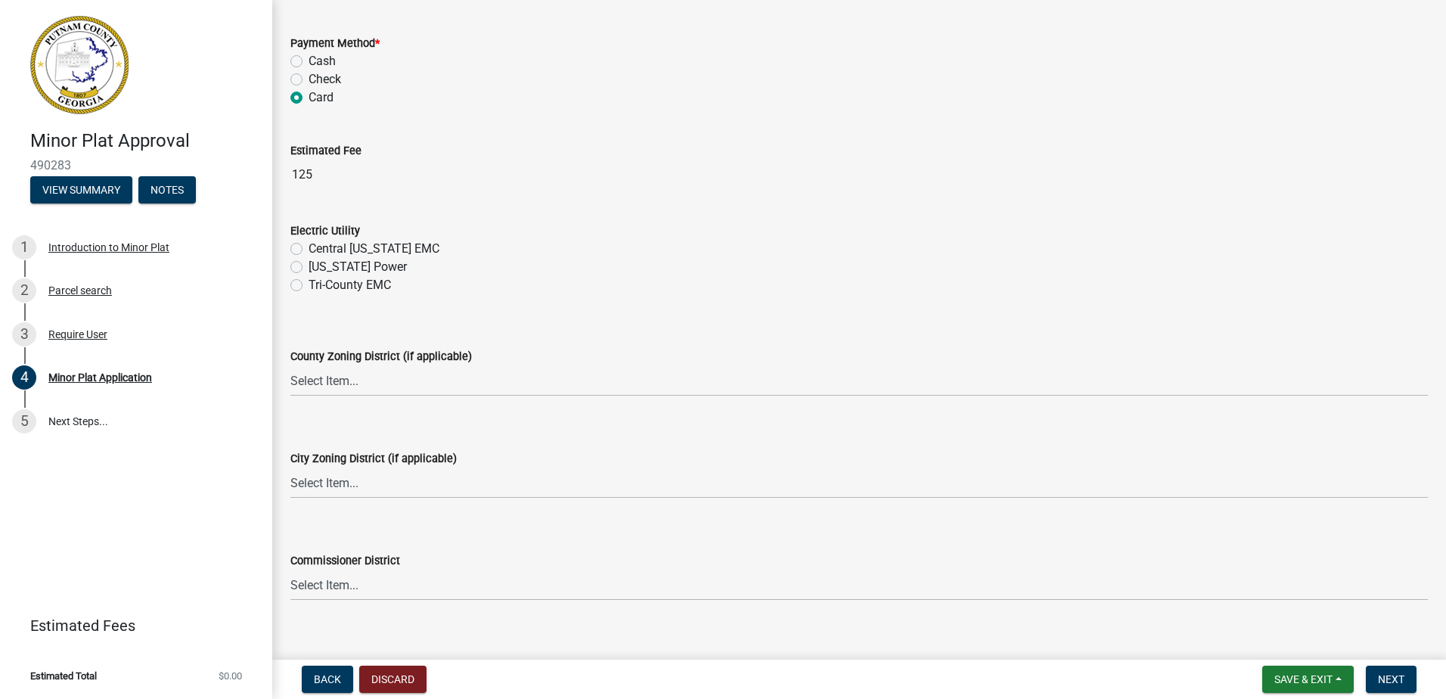
click at [309, 282] on label "Tri-County EMC" at bounding box center [350, 285] width 82 height 18
click at [309, 282] on input "Tri-County EMC" at bounding box center [314, 281] width 10 height 10
radio input "true"
click at [299, 385] on select "Select Item... AG-1 R-1R R-1 R-2 MHP RM-1 RM-3 C-1 C-2 I-M PUD N/A" at bounding box center [859, 380] width 1138 height 31
click at [290, 365] on select "Select Item... AG-1 R-1R R-1 R-2 MHP RM-1 RM-3 C-1 C-2 I-M PUD N/A" at bounding box center [859, 380] width 1138 height 31
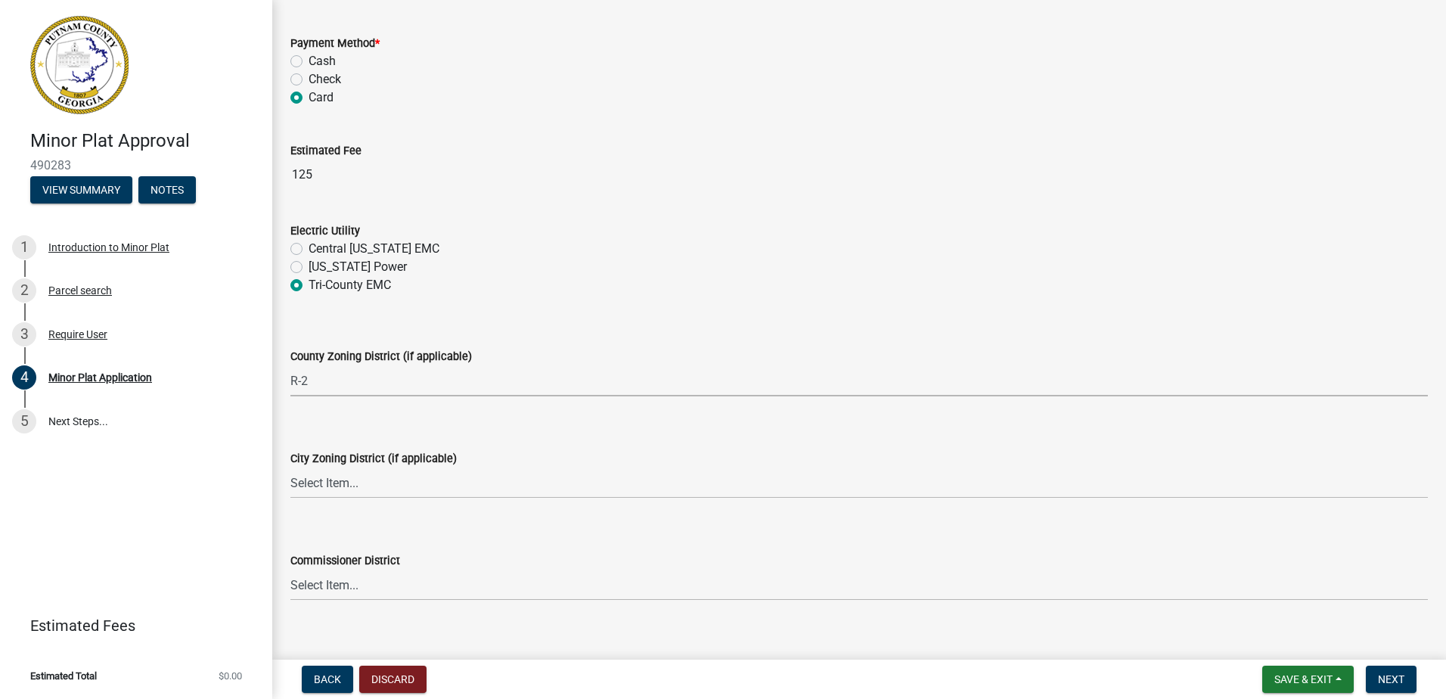
select select "78bfdc44-73ff-456e-a557-d4c99b9c08be"
click at [319, 468] on select "Select Item... A-1 A-2 R-1 R-2 R-3 R-4 MHP C-1 C-2 I-1 I-2 DB FH H-P N/A" at bounding box center [859, 482] width 1138 height 31
click at [290, 467] on select "Select Item... A-1 A-2 R-1 R-2 R-3 R-4 MHP C-1 C-2 I-1 I-2 DB FH H-P N/A" at bounding box center [859, 482] width 1138 height 31
select select "83394b22-4a11-496c-8e5c-75ade2e72faf"
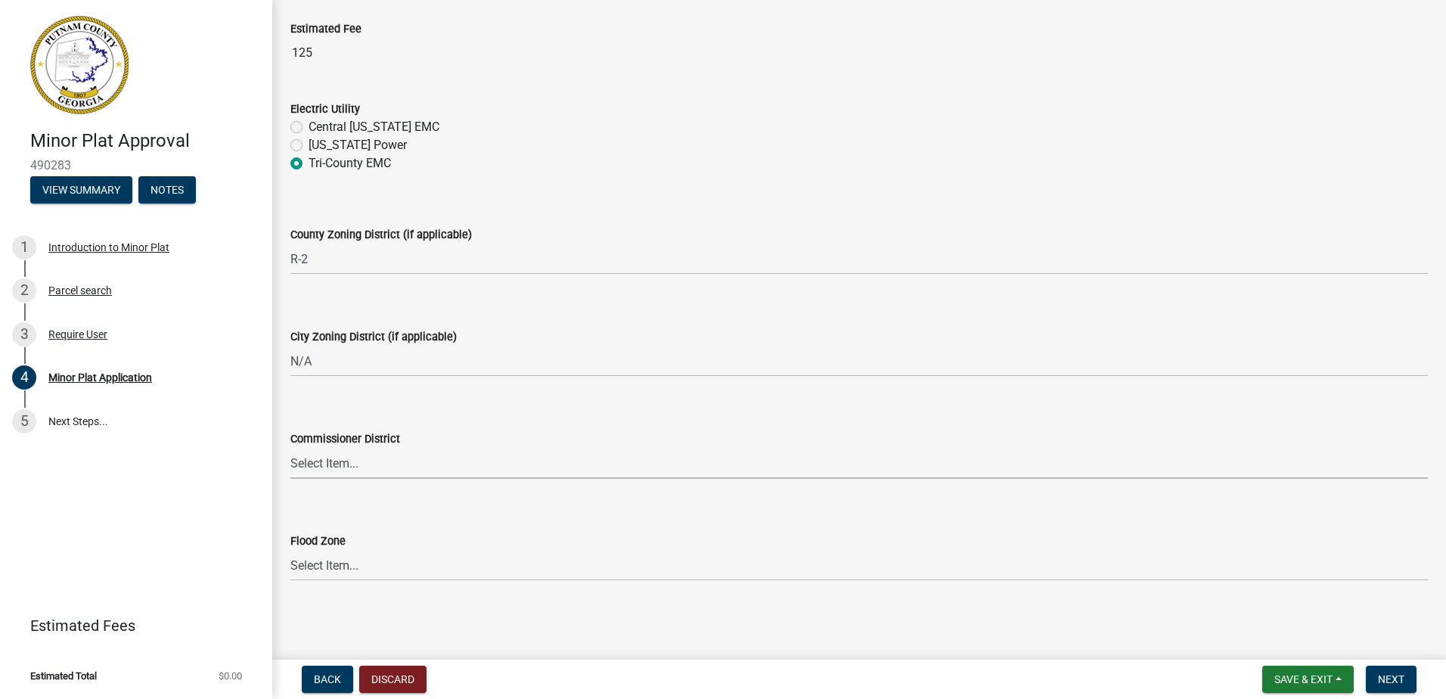
click at [397, 453] on select "Select Item... District 1 District 2 District 3 District 4" at bounding box center [859, 463] width 1138 height 31
click at [290, 448] on select "Select Item... District 1 District 2 District 3 District 4" at bounding box center [859, 463] width 1138 height 31
select select "469c5908-2854-42d5-89ed-bee7fc26529e"
click at [321, 585] on wm-data-entity-input "Flood Zone Select Item... Zone A Zone V Zone A99 Zone AE Zone AO Zone AH Zone V…" at bounding box center [859, 543] width 1138 height 102
drag, startPoint x: 321, startPoint y: 585, endPoint x: 321, endPoint y: 568, distance: 16.6
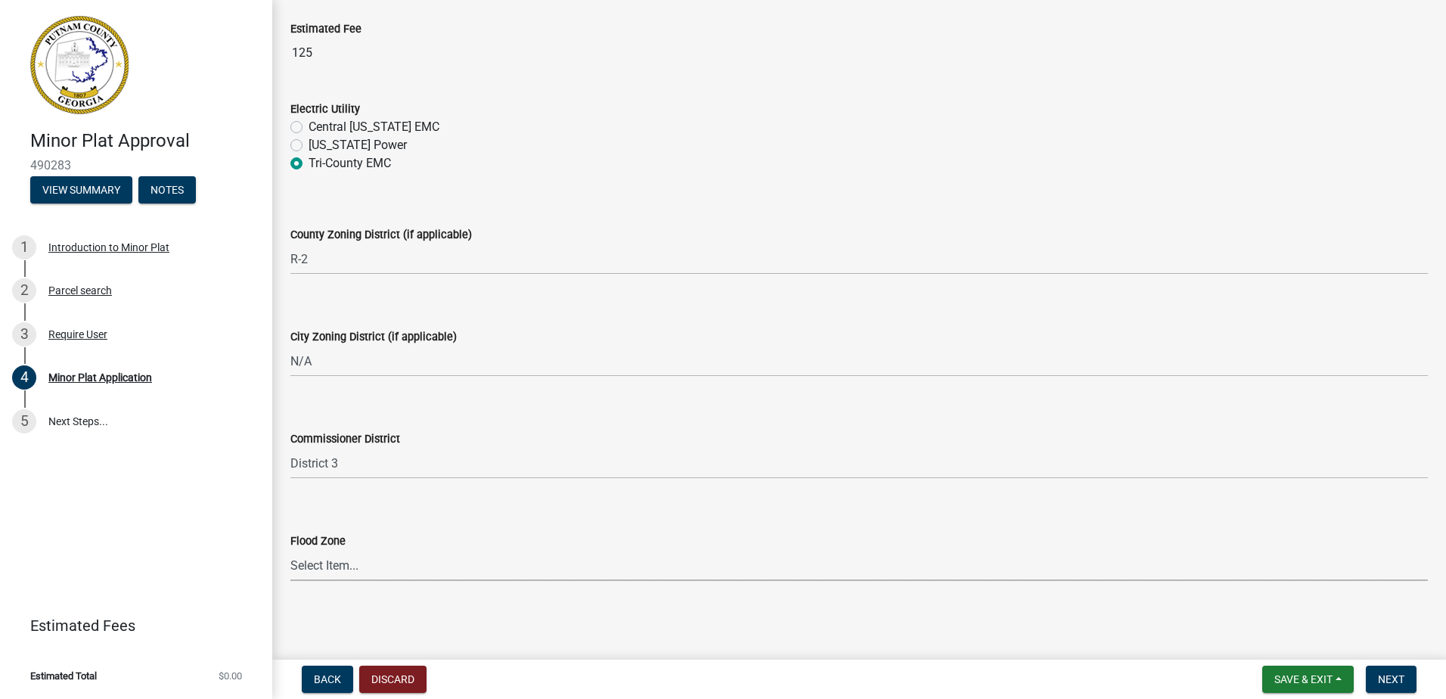
click at [321, 568] on select "Select Item... Zone A Zone V Zone A99 Zone AE Zone AO Zone AH Zone VE Zone AR Z…" at bounding box center [859, 565] width 1138 height 31
click at [290, 550] on select "Select Item... Zone A Zone V Zone A99 Zone AE Zone AO Zone AH Zone VE Zone AR Z…" at bounding box center [859, 565] width 1138 height 31
select select "6f1acead-4b1a-4680-ba5d-beeb03d30465"
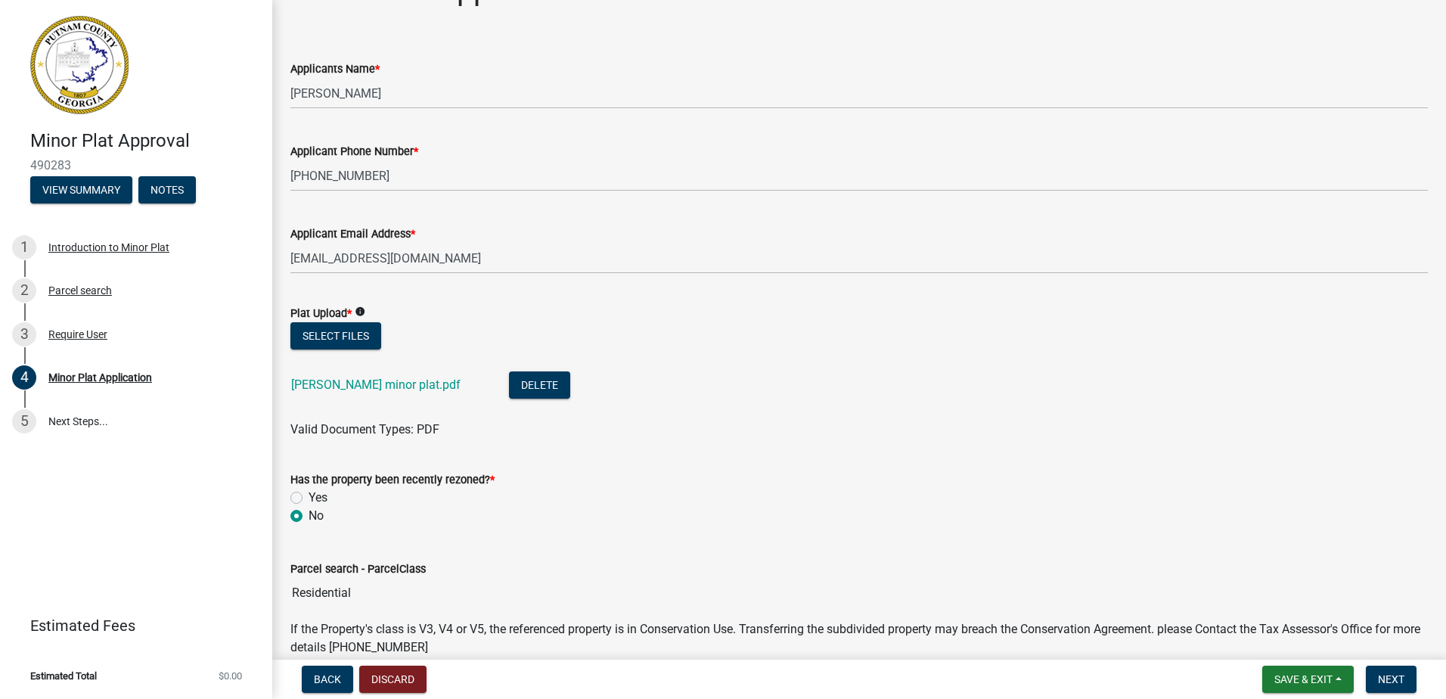
scroll to position [0, 0]
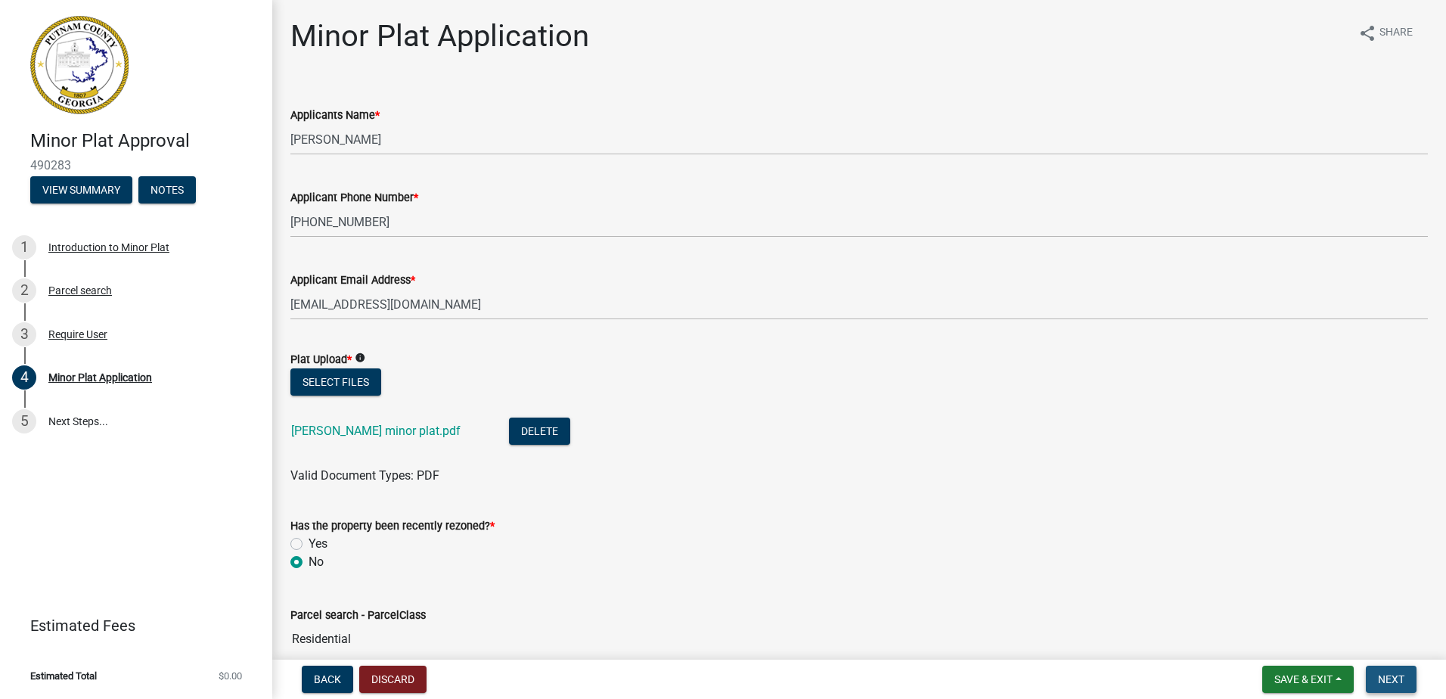
click at [1400, 682] on span "Next" at bounding box center [1391, 679] width 26 height 12
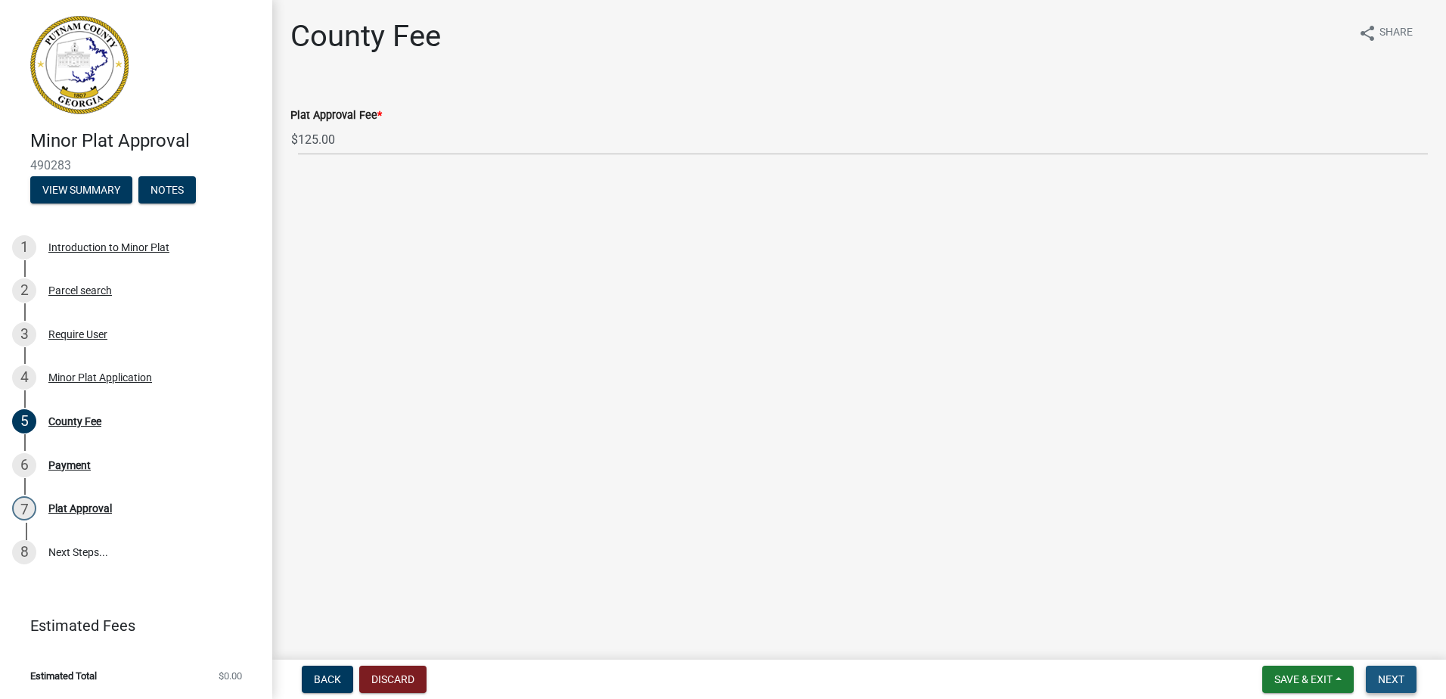
click at [1400, 677] on span "Next" at bounding box center [1391, 679] width 26 height 12
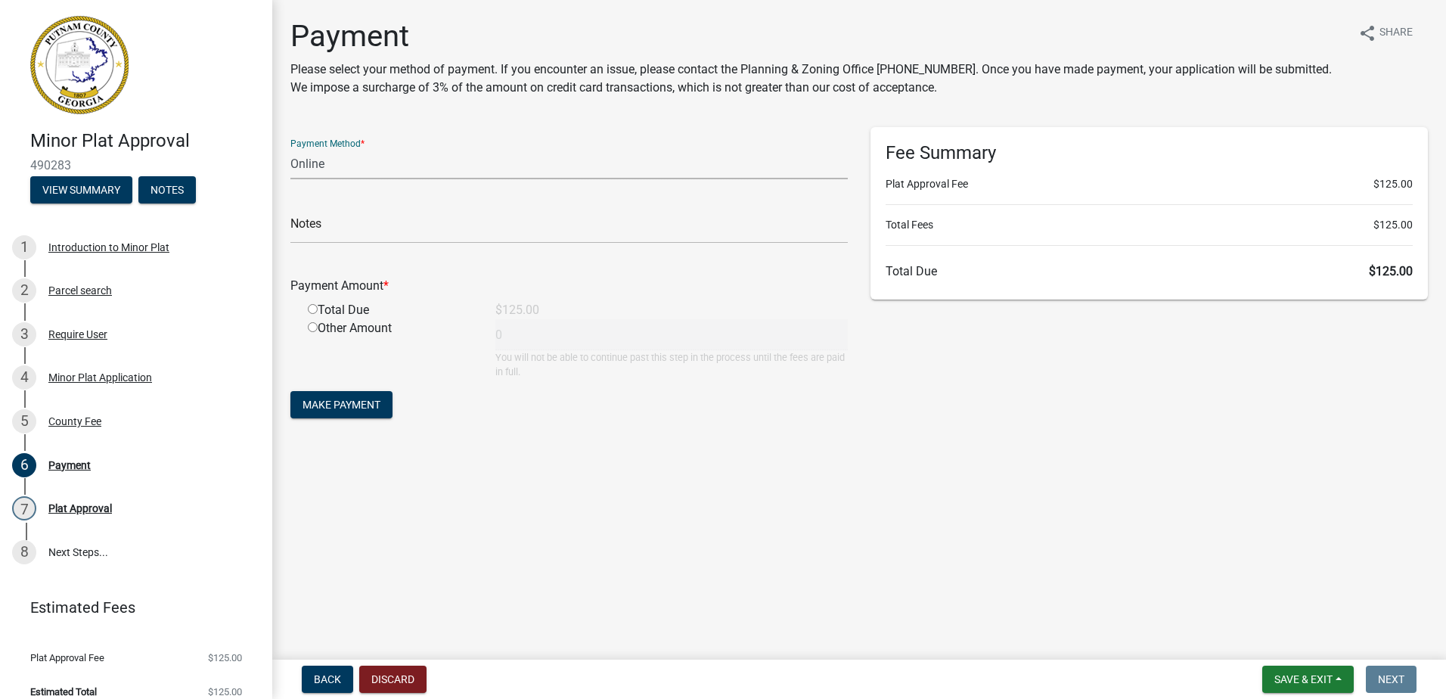
click at [338, 166] on select "Credit Card POS Check Cash Online" at bounding box center [568, 163] width 557 height 31
select select "0: 2"
click at [290, 148] on select "Credit Card POS Check Cash Online" at bounding box center [568, 163] width 557 height 31
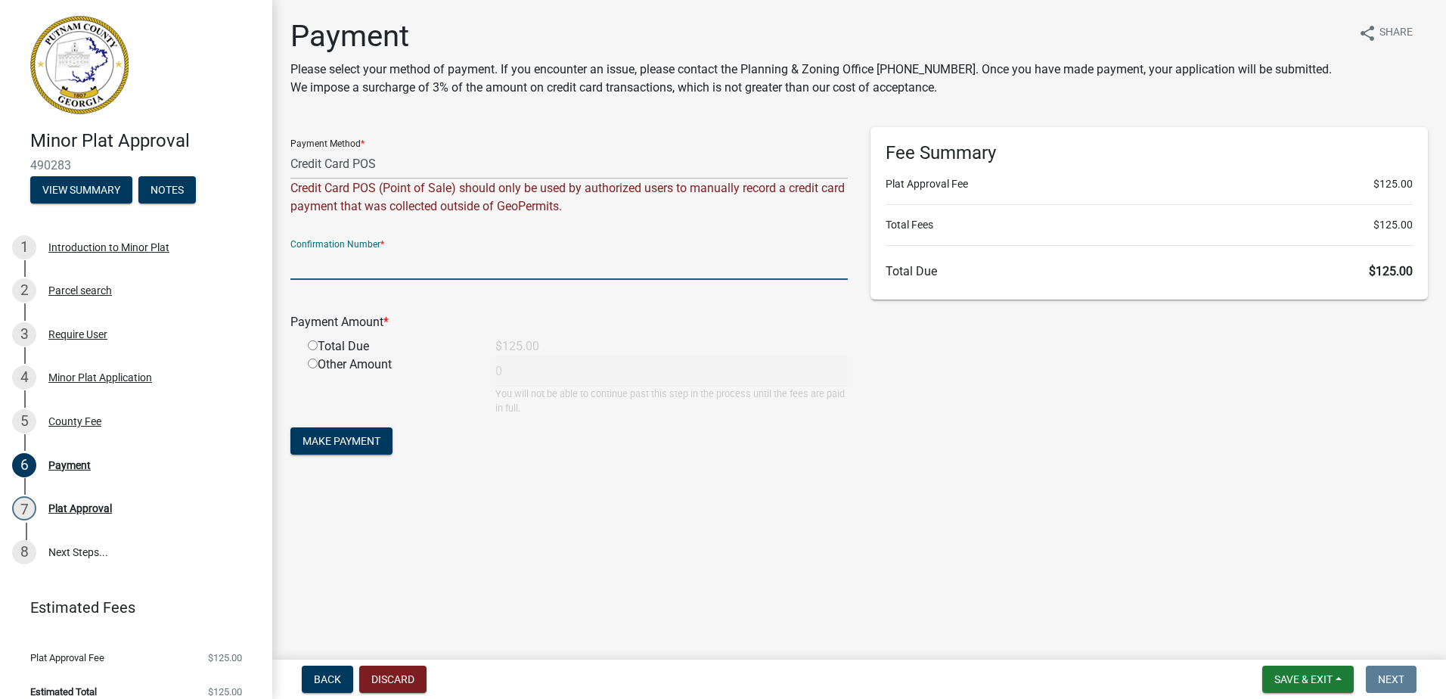
click at [318, 255] on input "text" at bounding box center [568, 264] width 557 height 31
paste input "R282461737542"
type input "R282461737542"
click at [310, 346] on input "radio" at bounding box center [313, 345] width 10 height 10
radio input "true"
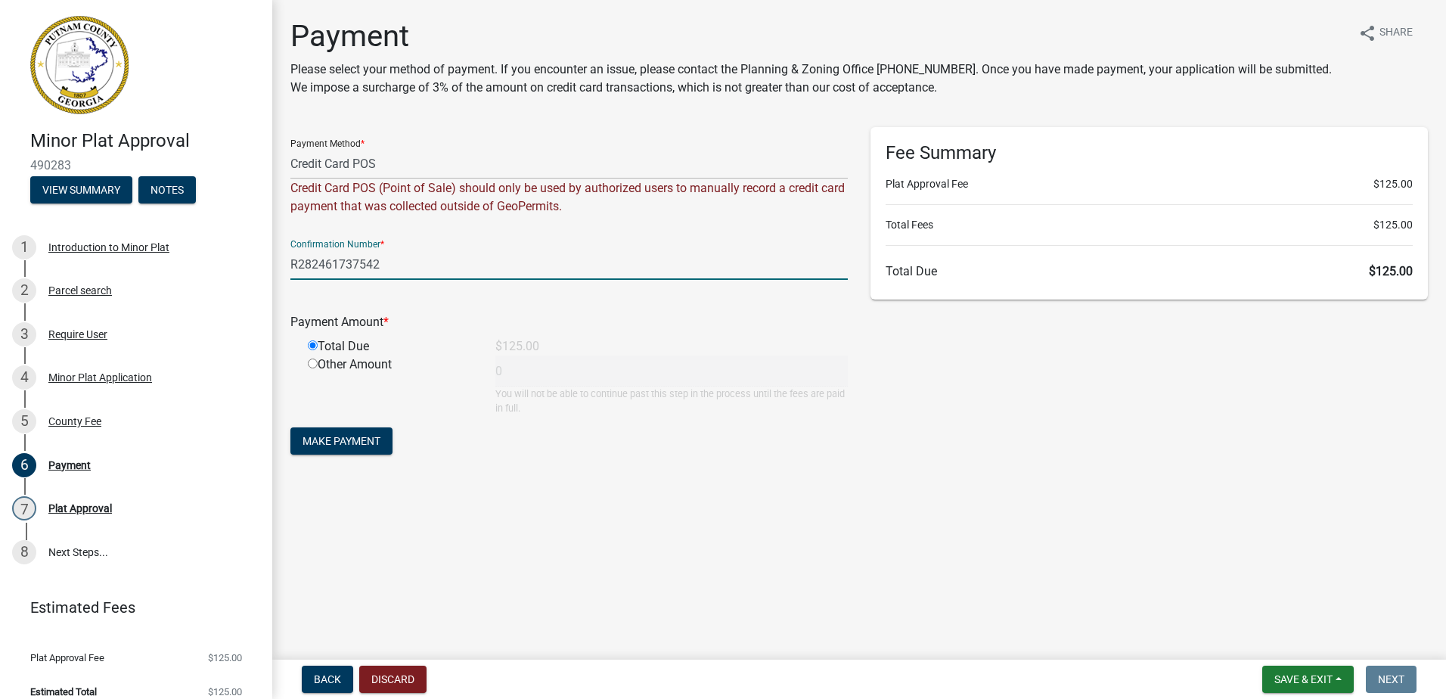
type input "125"
click at [333, 440] on span "Make Payment" at bounding box center [342, 441] width 78 height 12
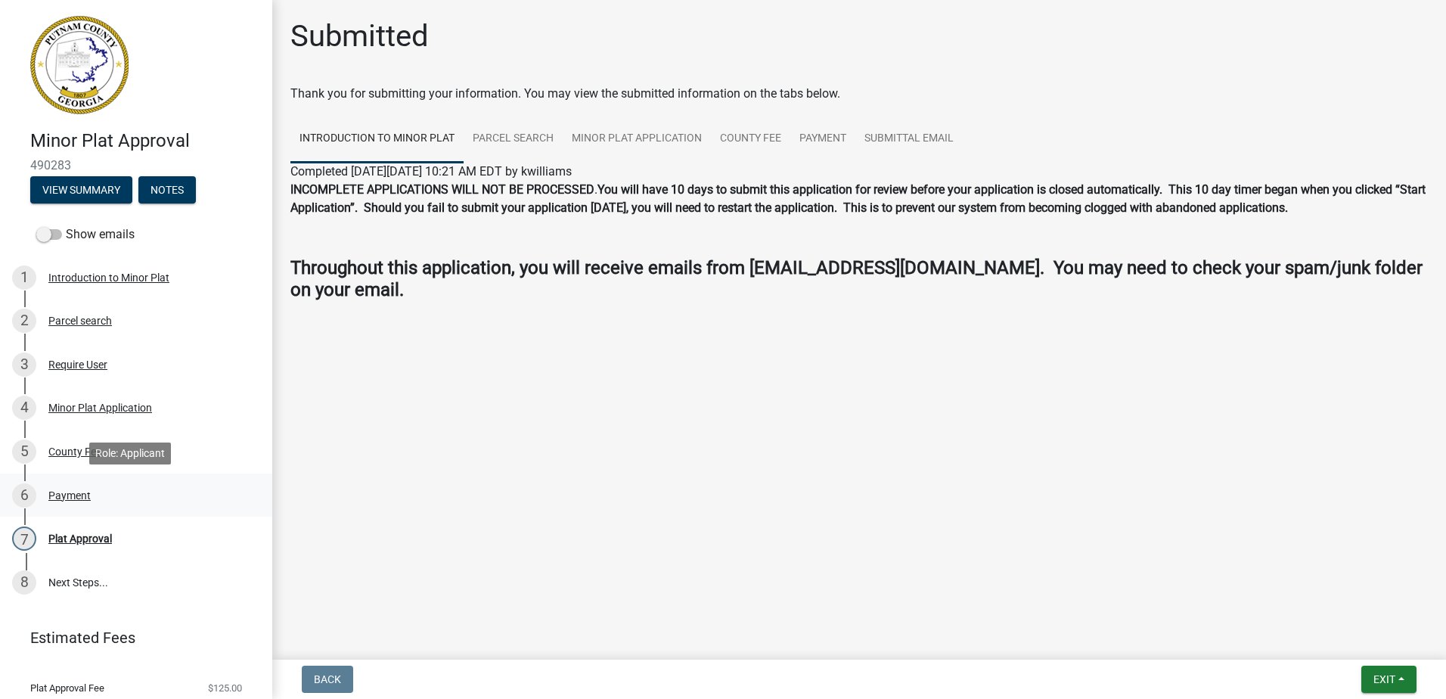
click at [58, 491] on div "Payment" at bounding box center [69, 495] width 42 height 11
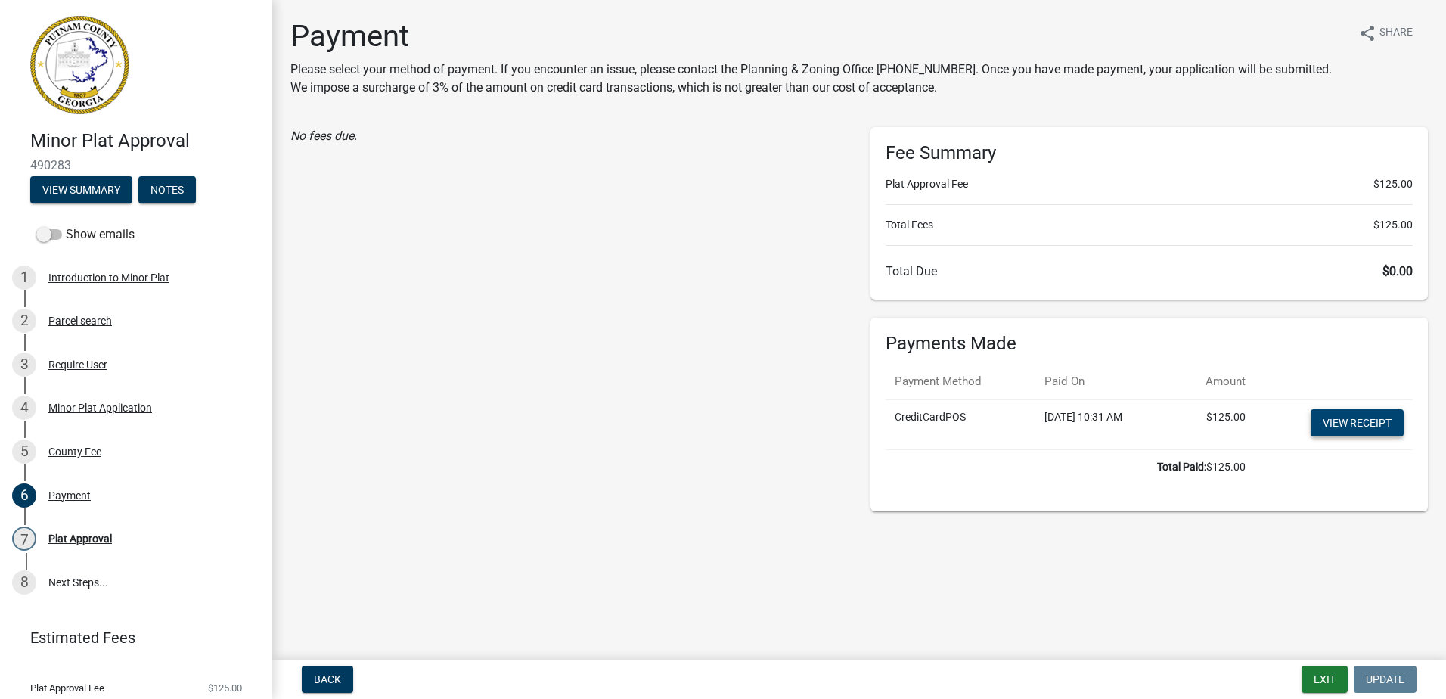
click at [1332, 420] on link "View receipt" at bounding box center [1357, 422] width 93 height 27
